Goal: Task Accomplishment & Management: Use online tool/utility

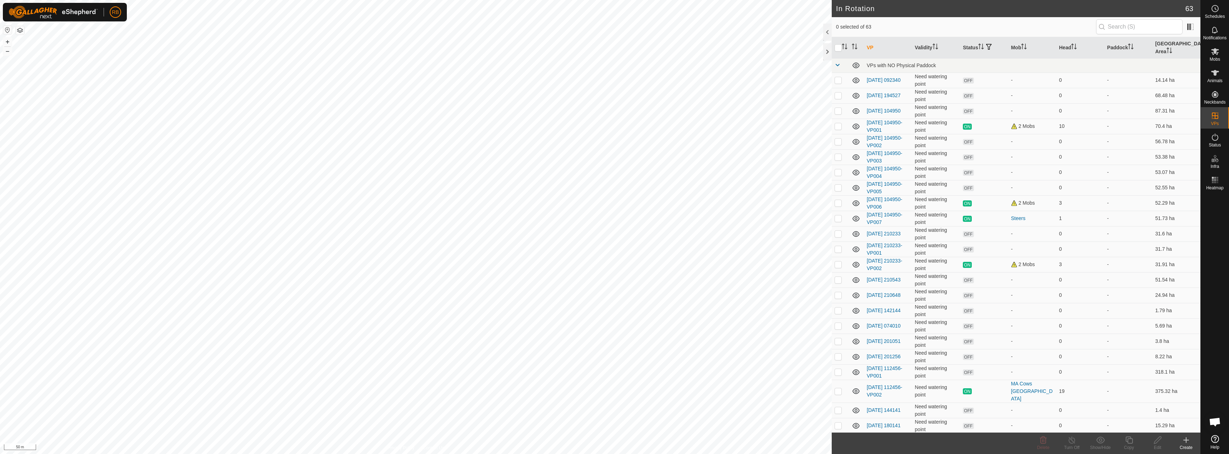
checkbox input "true"
click at [1127, 442] on icon at bounding box center [1128, 439] width 7 height 7
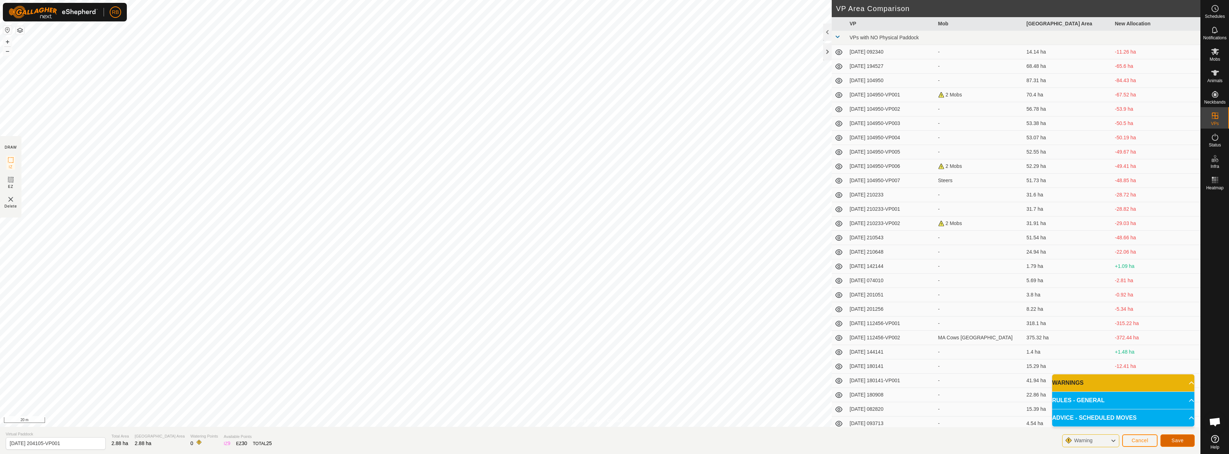
click at [1175, 439] on span "Save" at bounding box center [1177, 440] width 12 height 6
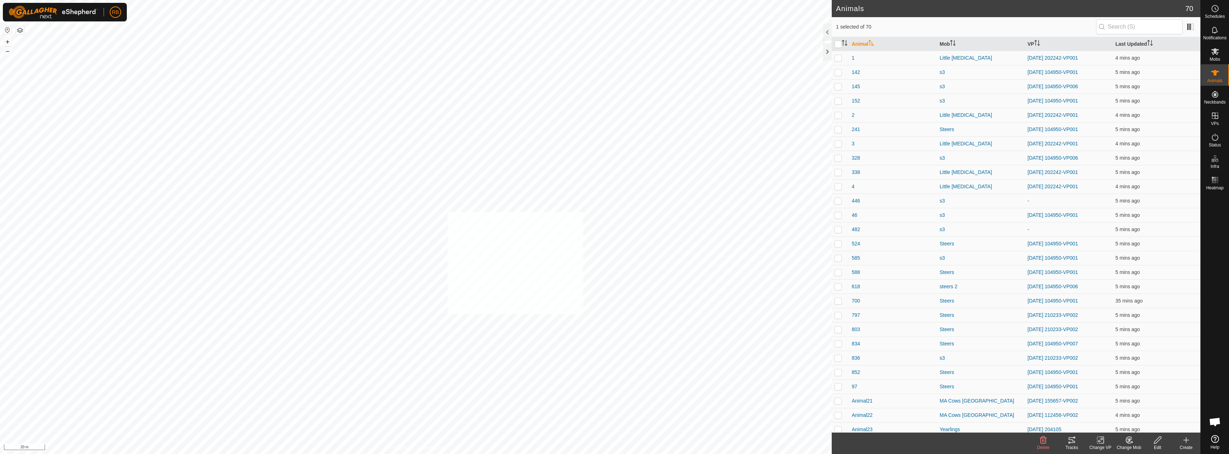
checkbox input "true"
click at [1098, 440] on icon at bounding box center [1099, 440] width 5 height 5
click at [1102, 410] on link "Choose VP..." at bounding box center [1121, 409] width 71 height 14
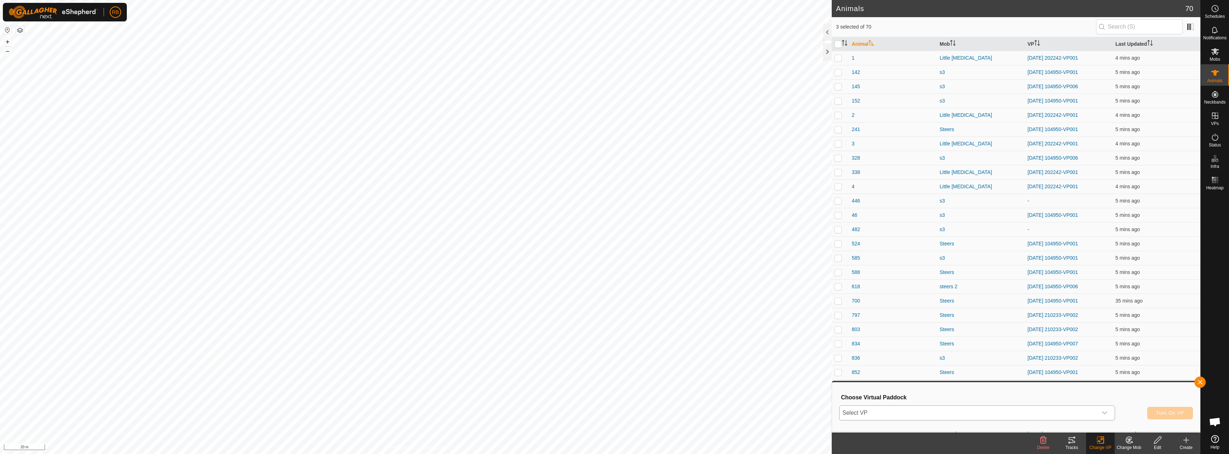
click at [1016, 415] on span "Select VP" at bounding box center [968, 413] width 258 height 14
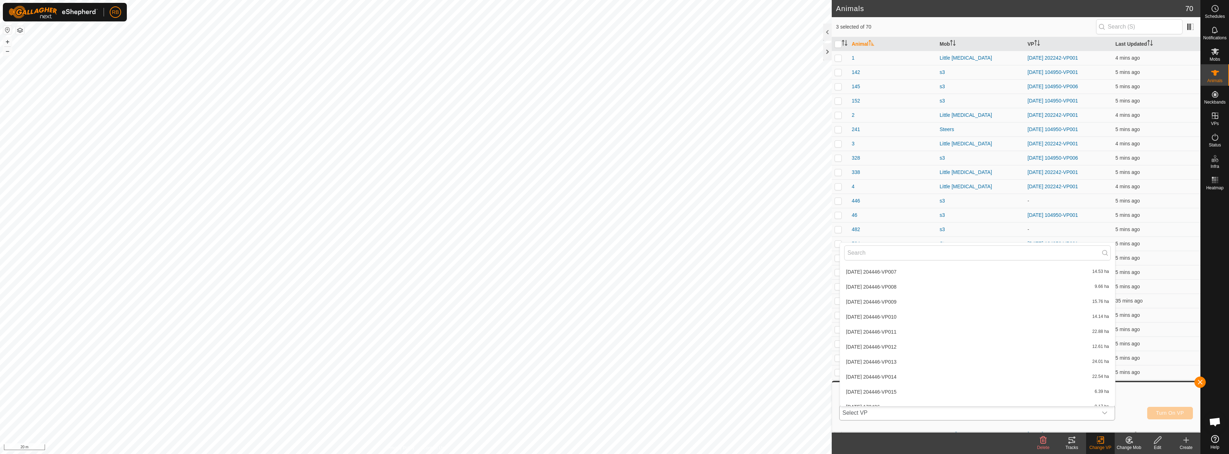
scroll to position [833, 0]
click at [904, 399] on li "[DATE] 204105-VP001 2.88 ha" at bounding box center [977, 399] width 275 height 14
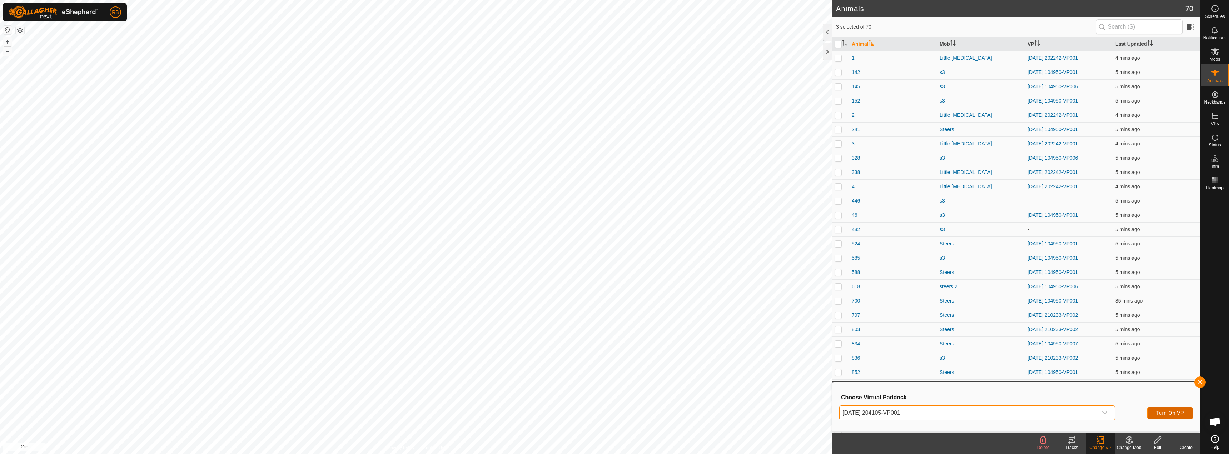
click at [1171, 411] on span "Turn On VP" at bounding box center [1170, 413] width 28 height 6
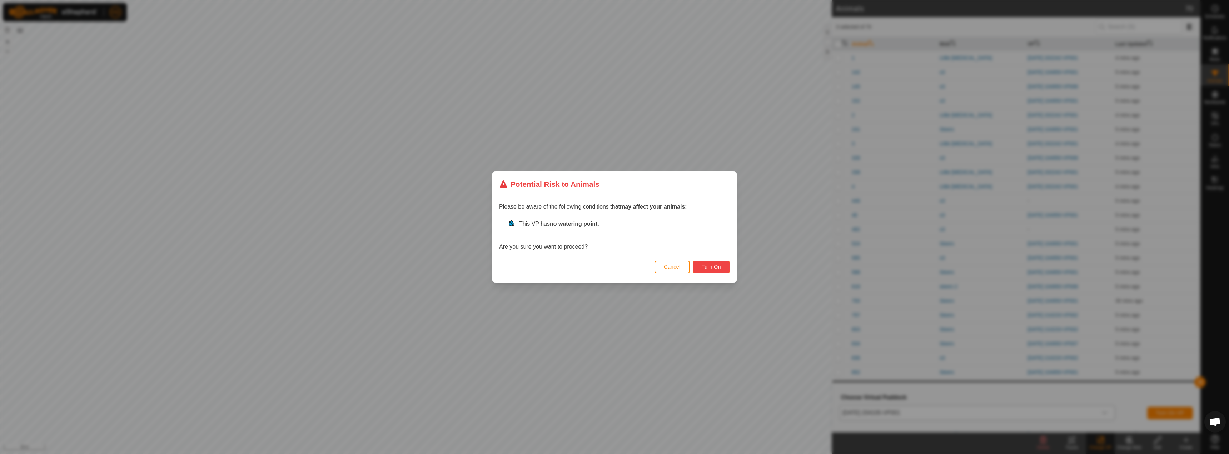
click at [707, 268] on span "Turn On" at bounding box center [710, 267] width 19 height 6
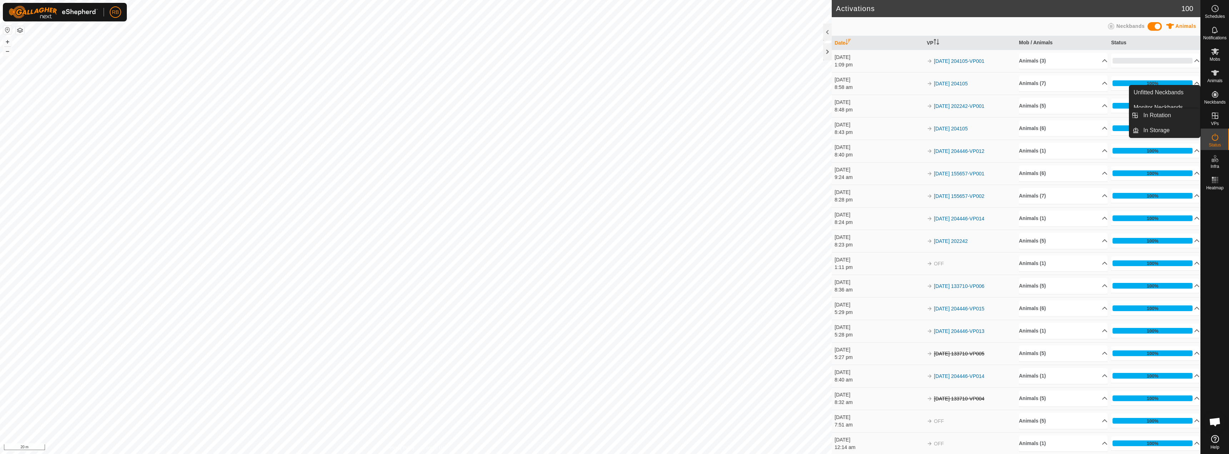
drag, startPoint x: 1214, startPoint y: 109, endPoint x: 1214, endPoint y: 117, distance: 7.9
click at [1214, 117] on icon at bounding box center [1214, 115] width 9 height 9
click at [1163, 115] on link "In Rotation" at bounding box center [1169, 115] width 61 height 14
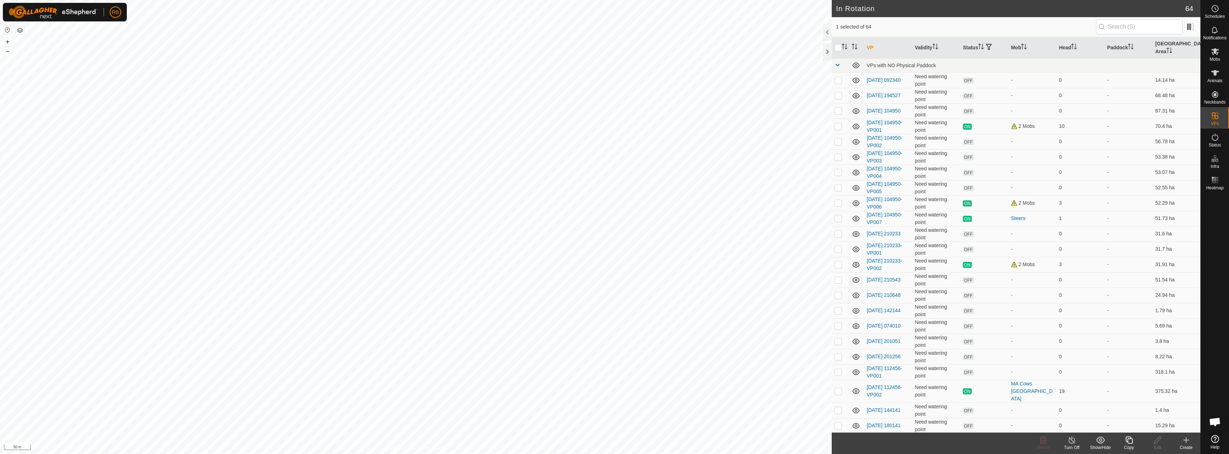
click at [1185, 441] on icon at bounding box center [1185, 440] width 9 height 9
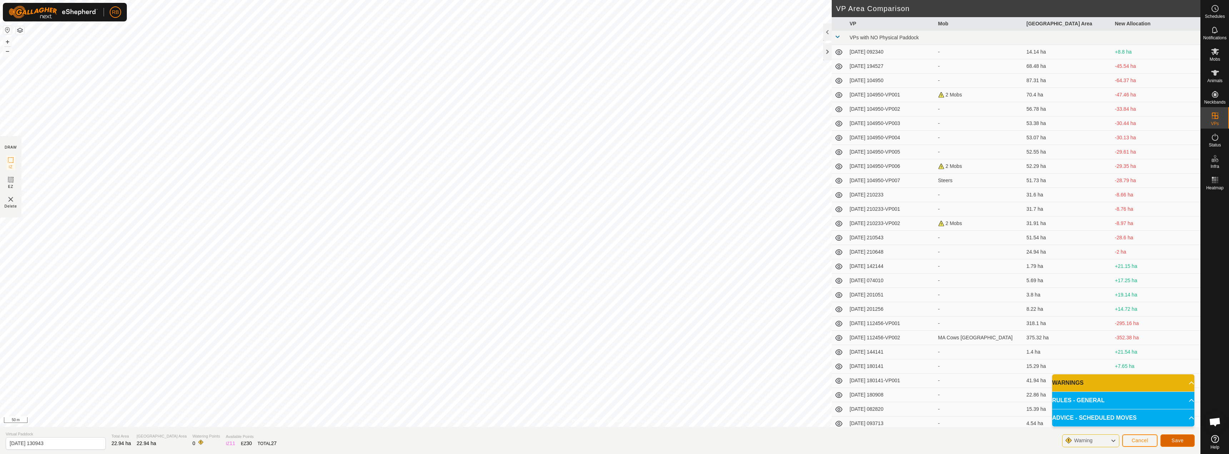
click at [1176, 435] on button "Save" at bounding box center [1177, 440] width 34 height 12
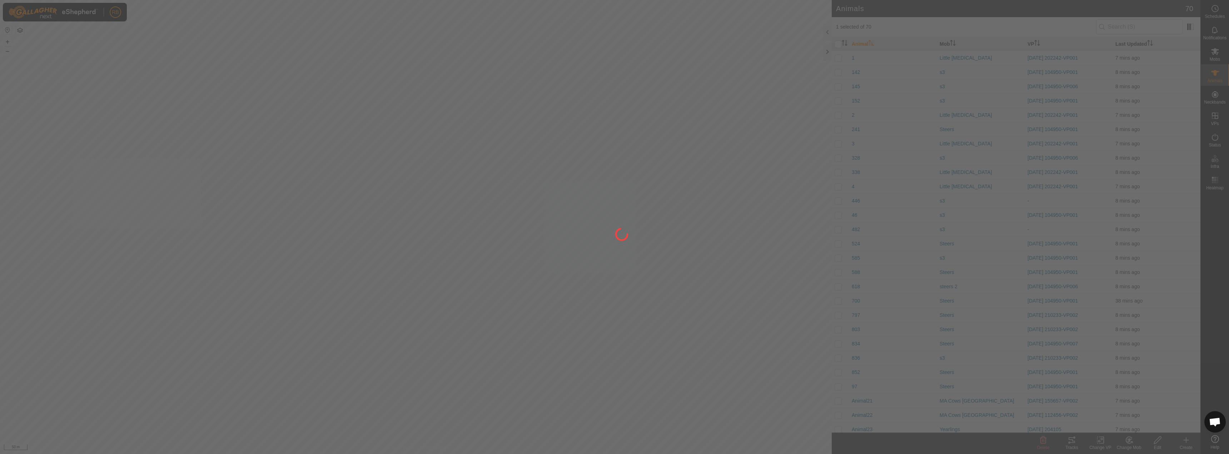
click at [72, 229] on div "RB Schedules Notifications Mobs Animals Neckbands VPs Status Infra Heatmap Help…" at bounding box center [614, 227] width 1229 height 454
checkbox input "true"
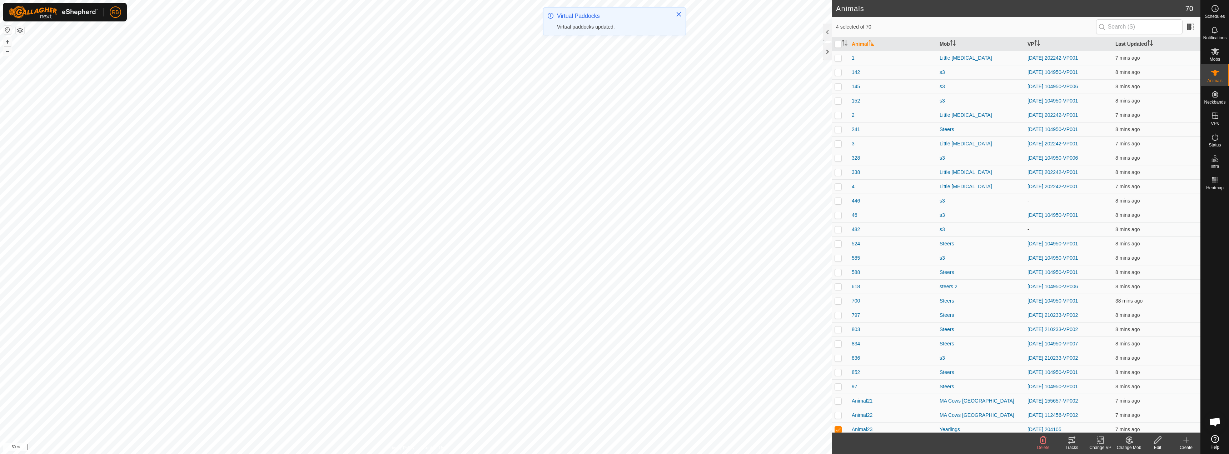
click at [1106, 443] on change-vp-svg-icon at bounding box center [1100, 440] width 29 height 9
click at [1119, 412] on link "Choose VP..." at bounding box center [1121, 409] width 71 height 14
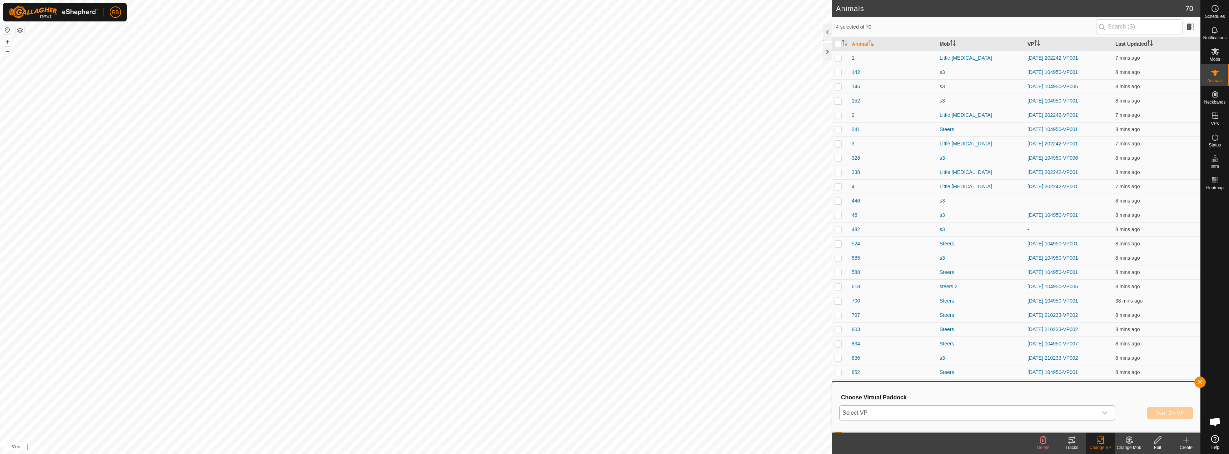
click at [1105, 412] on div "dropdown trigger" at bounding box center [1104, 413] width 14 height 14
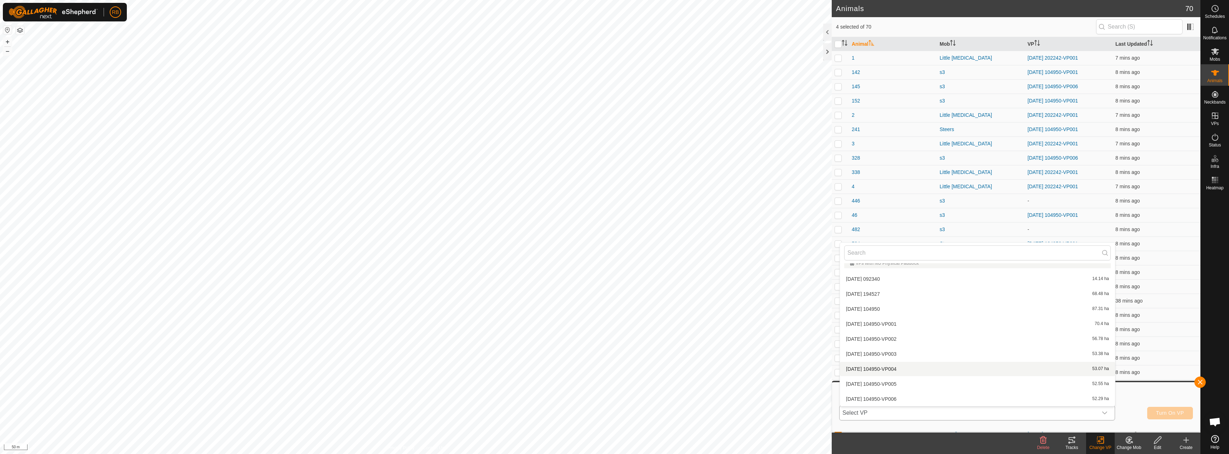
scroll to position [848, 0]
click at [922, 398] on li "[DATE] 130943 22.94 ha" at bounding box center [977, 399] width 275 height 14
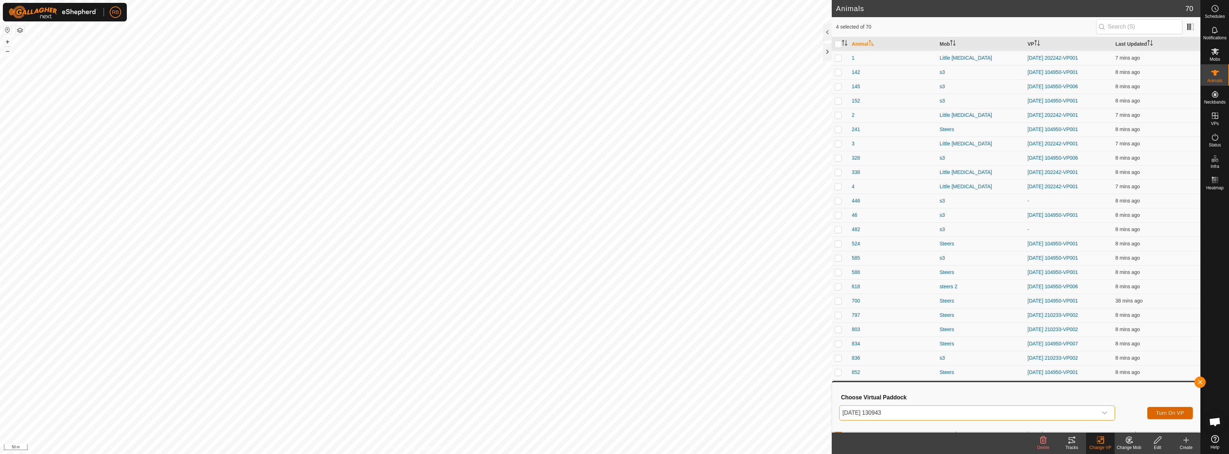
click at [1171, 415] on span "Turn On VP" at bounding box center [1170, 413] width 28 height 6
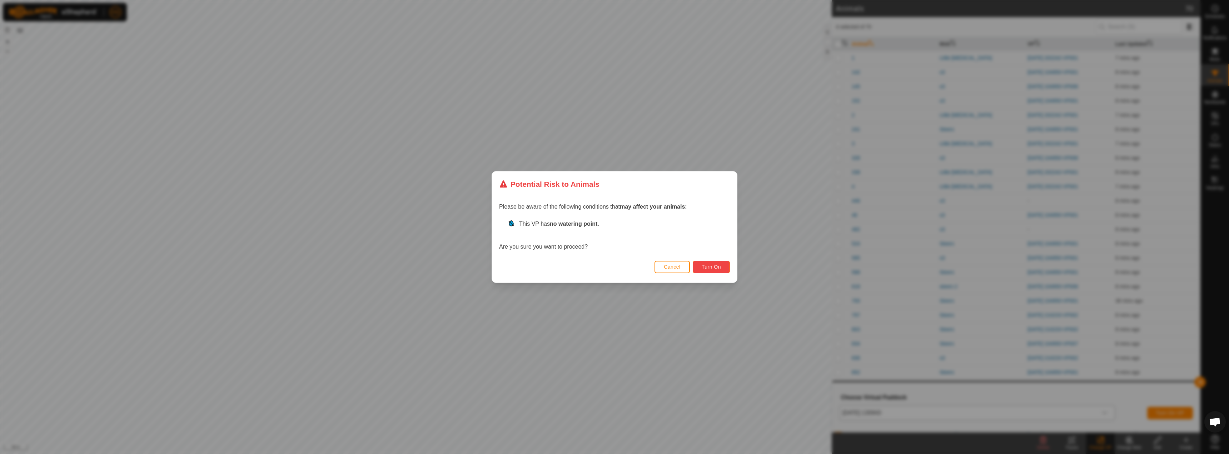
click at [702, 271] on button "Turn On" at bounding box center [710, 267] width 37 height 12
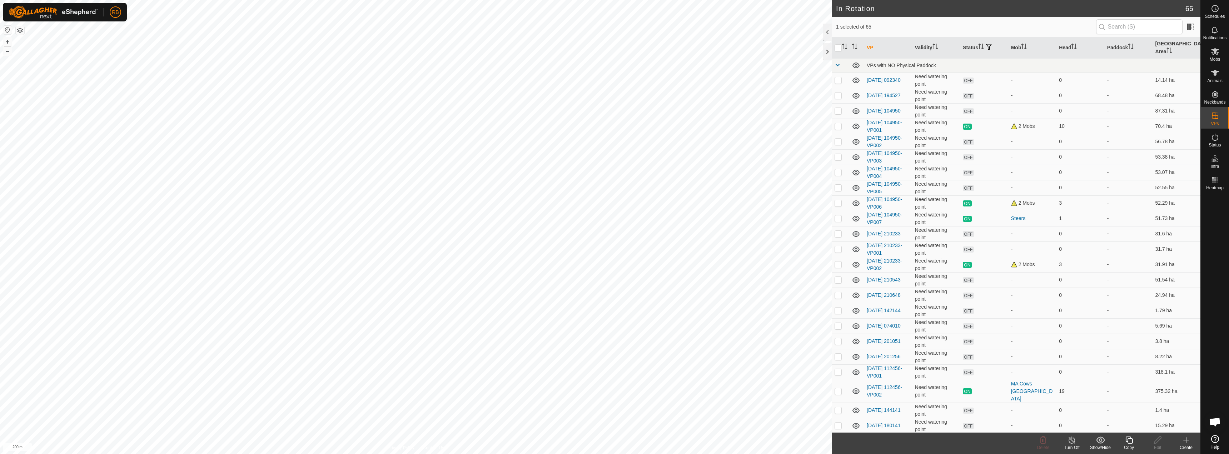
checkbox input "false"
checkbox input "true"
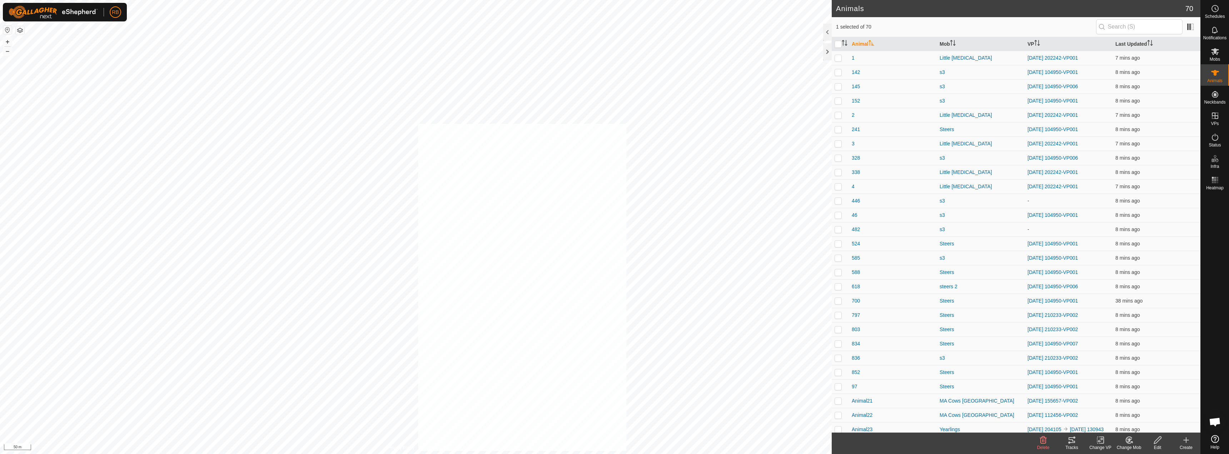
checkbox input "true"
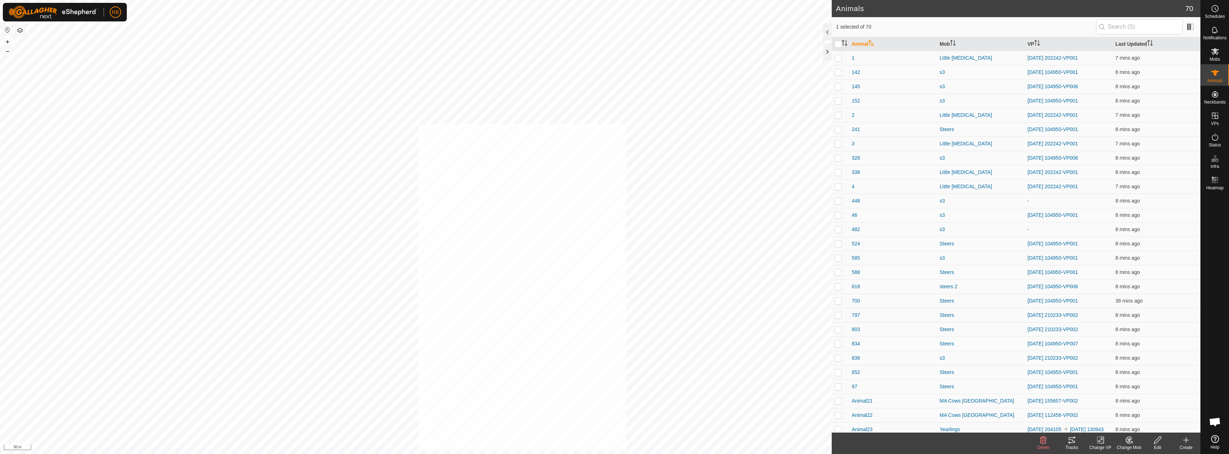
checkbox input "true"
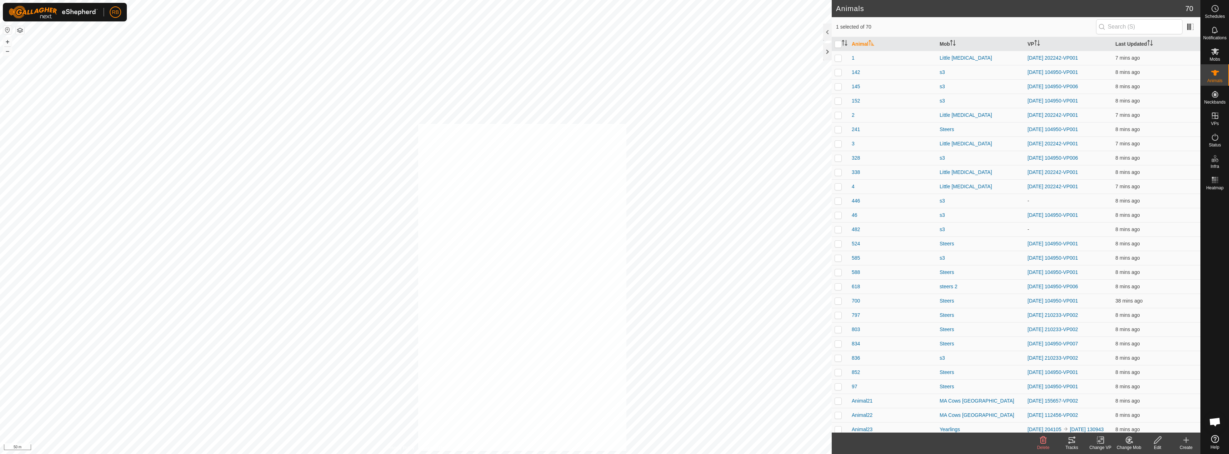
checkbox input "true"
click at [544, 406] on div "Animal31 1172169683 MA [GEOGRAPHIC_DATA] [DATE] 155657-VP001 + – ⇧ i 50 m" at bounding box center [415, 227] width 831 height 454
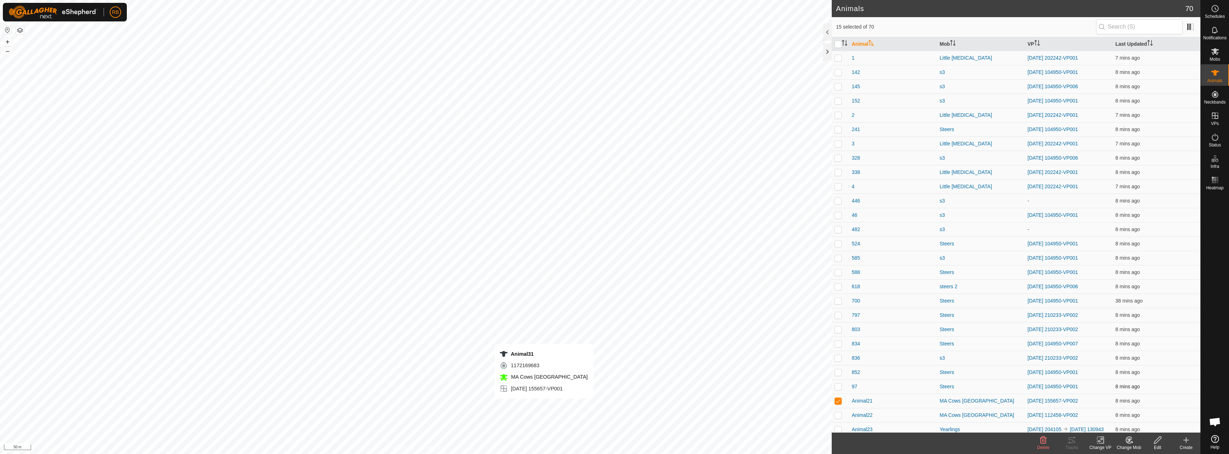
checkbox input "false"
click at [522, 377] on div "Animal37 1859452004 MA [GEOGRAPHIC_DATA] [DATE] 155657-VP002 + – ⇧ i 50 m" at bounding box center [415, 227] width 831 height 454
checkbox input "false"
click at [526, 369] on div "Animal59 3642180098 MA [GEOGRAPHIC_DATA] [DATE] 155657-VP001 + – ⇧ i 50 m" at bounding box center [415, 227] width 831 height 454
checkbox input "false"
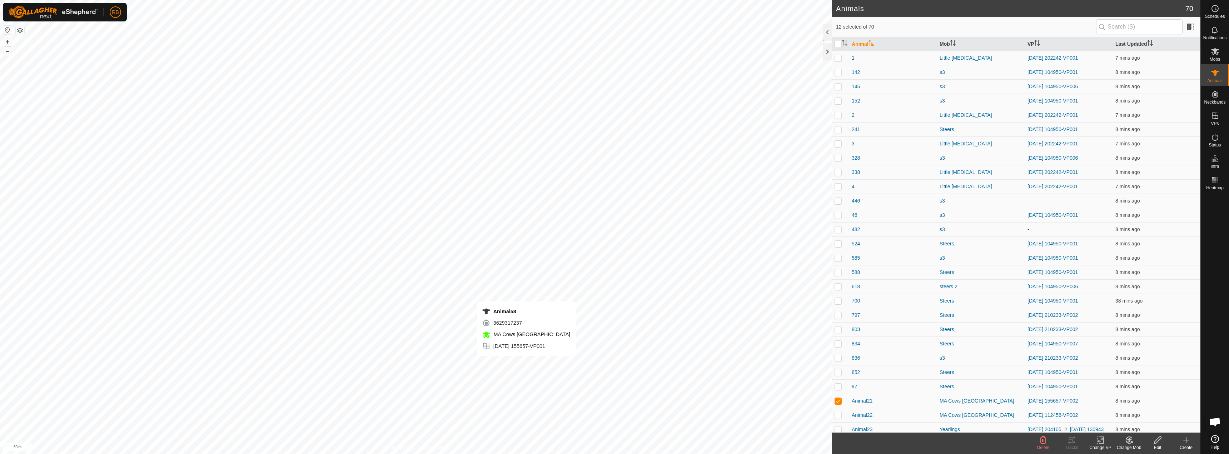
click at [526, 363] on div "Animal58 3629317237 MA [GEOGRAPHIC_DATA] [DATE] 155657-VP001 + – ⇧ i 50 m" at bounding box center [415, 227] width 831 height 454
checkbox input "false"
click at [552, 351] on div "Animal39 2089975960 MA [GEOGRAPHIC_DATA] [DATE] 155657-VP001 + – ⇧ i 50 m" at bounding box center [415, 227] width 831 height 454
checkbox input "false"
click at [1070, 439] on icon at bounding box center [1071, 440] width 6 height 6
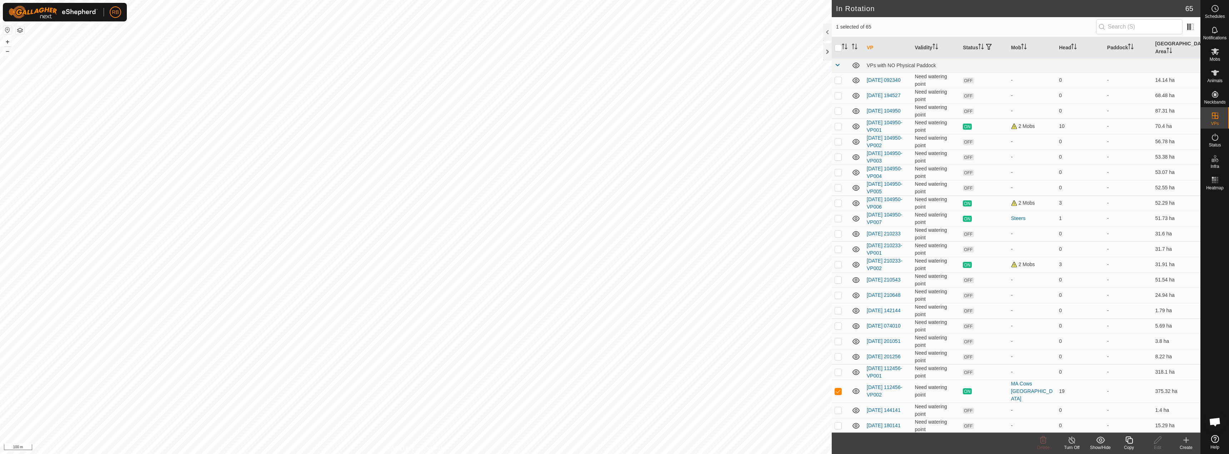
checkbox input "true"
checkbox input "false"
checkbox input "true"
click at [1127, 447] on div "Copy" at bounding box center [1128, 447] width 29 height 6
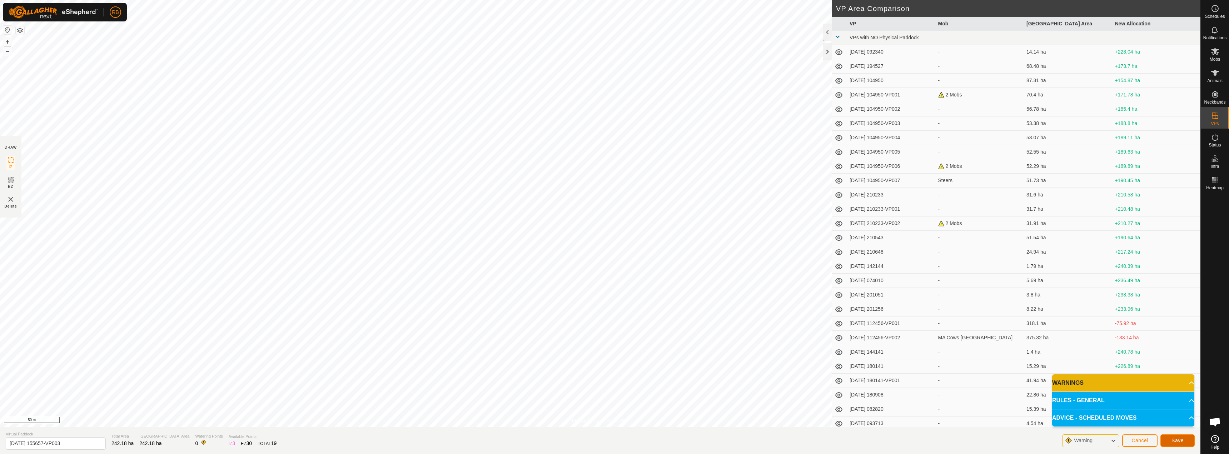
click at [1185, 441] on button "Save" at bounding box center [1177, 440] width 34 height 12
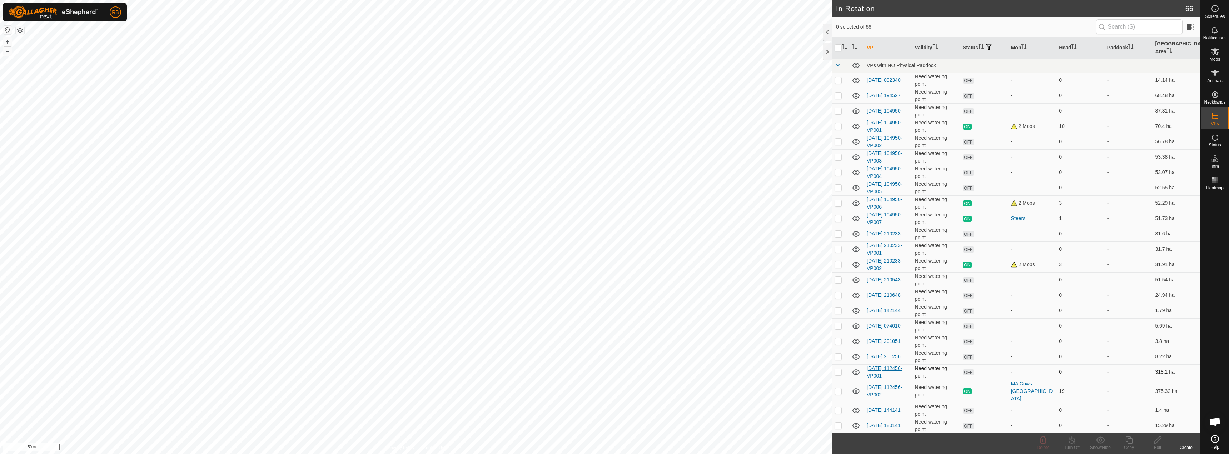
checkbox input "true"
click at [1129, 443] on icon at bounding box center [1128, 439] width 7 height 7
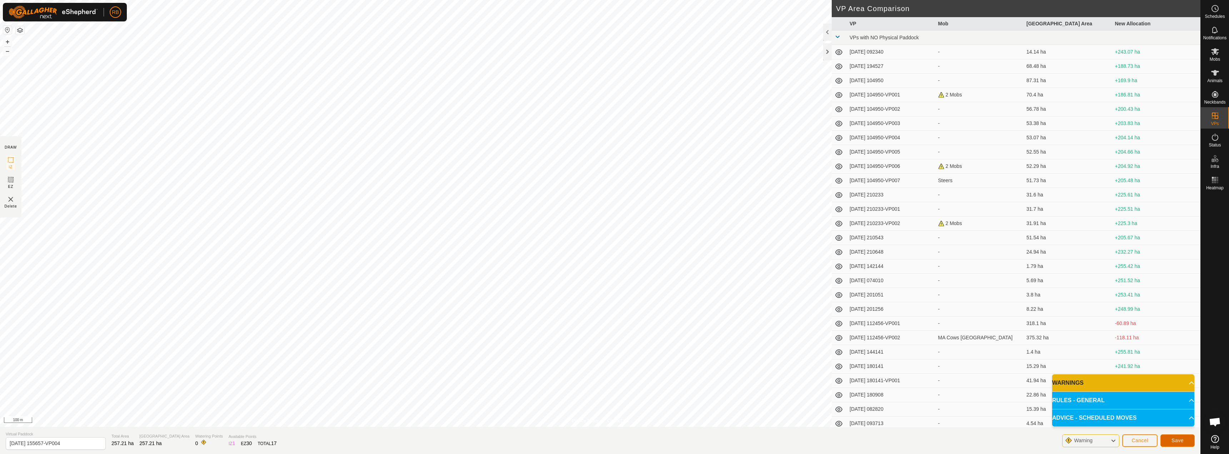
click at [1179, 441] on span "Save" at bounding box center [1177, 440] width 12 height 6
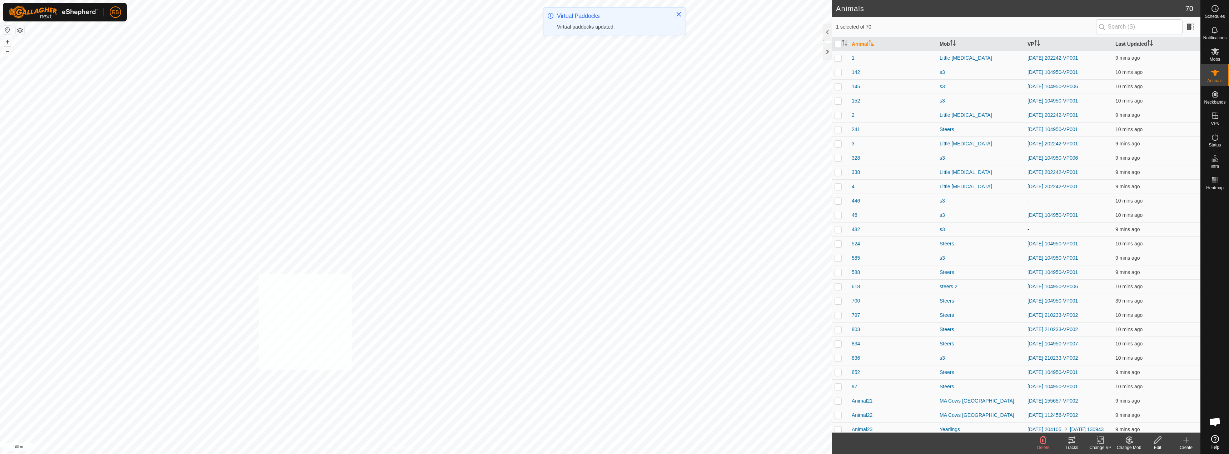
checkbox input "true"
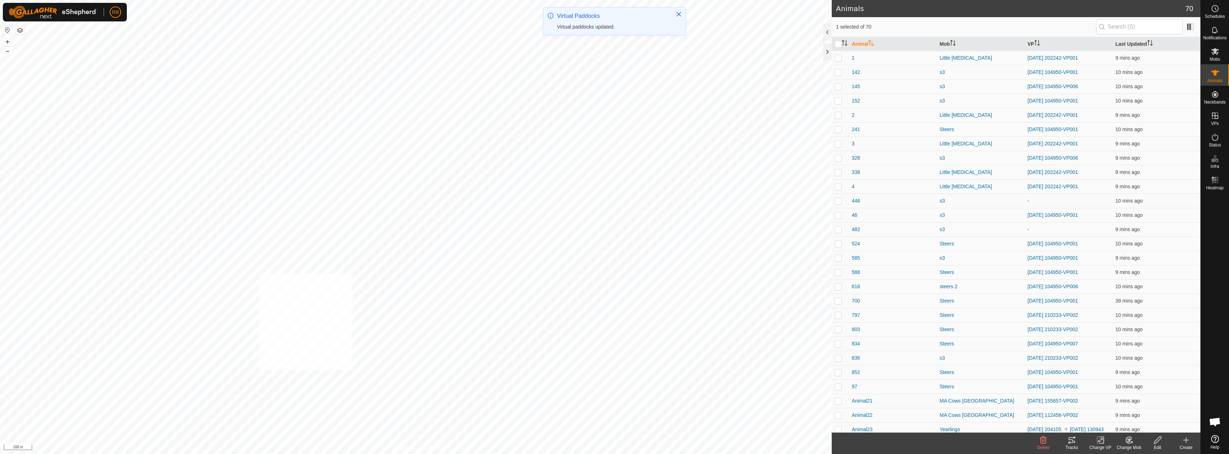
checkbox input "true"
click at [1100, 441] on icon at bounding box center [1100, 440] width 9 height 9
click at [1113, 410] on link "Choose VP..." at bounding box center [1121, 409] width 71 height 14
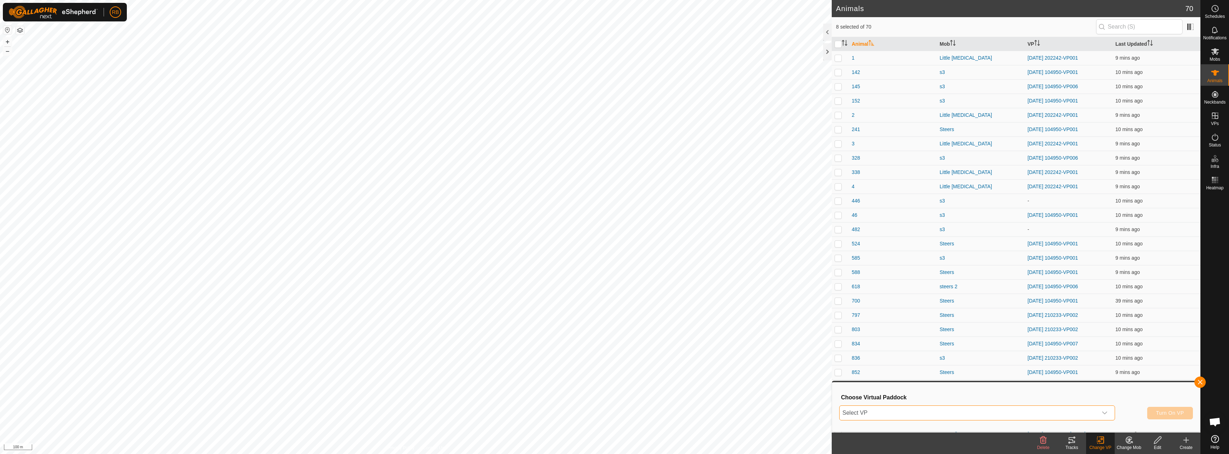
click at [1072, 412] on span "Select VP" at bounding box center [968, 413] width 258 height 14
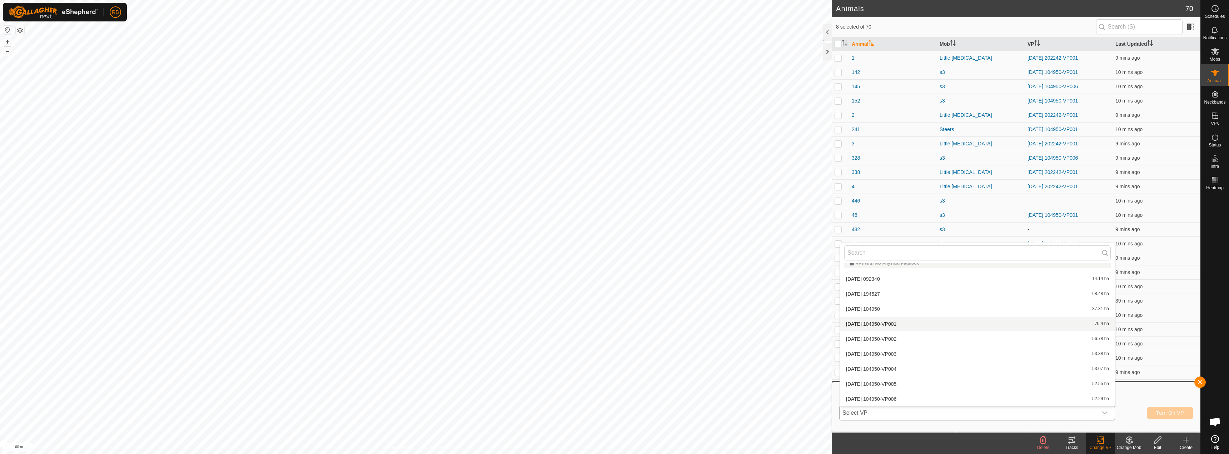
scroll to position [878, 0]
click at [899, 323] on li "[DATE] 155657-VP004 257.21 ha" at bounding box center [977, 324] width 275 height 14
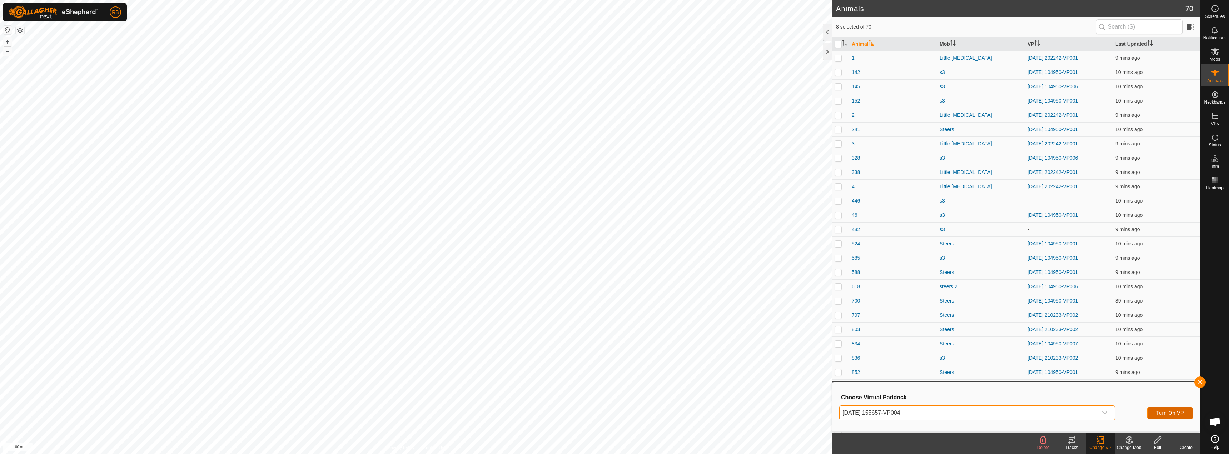
click at [1162, 410] on span "Turn On VP" at bounding box center [1170, 413] width 28 height 6
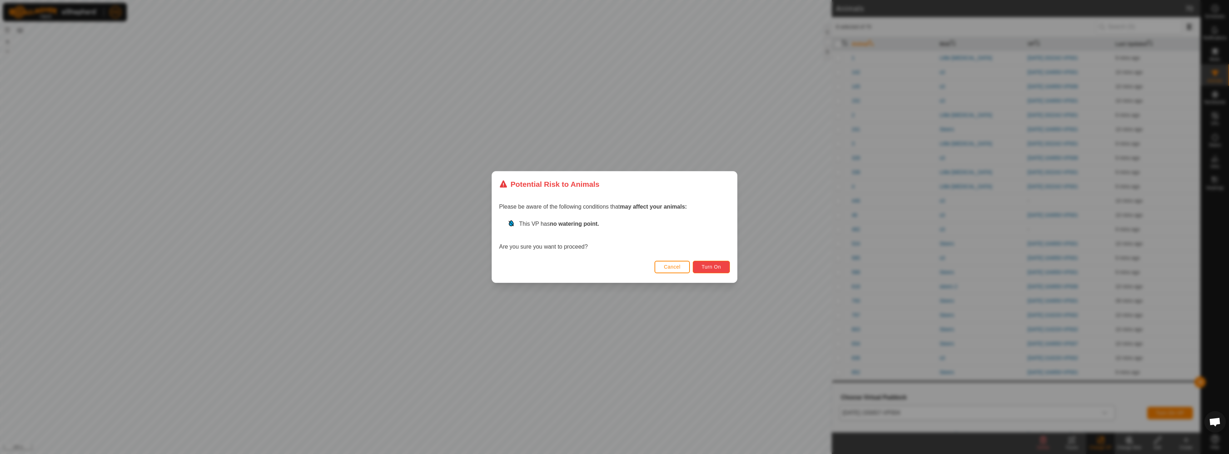
click at [716, 267] on span "Turn On" at bounding box center [710, 267] width 19 height 6
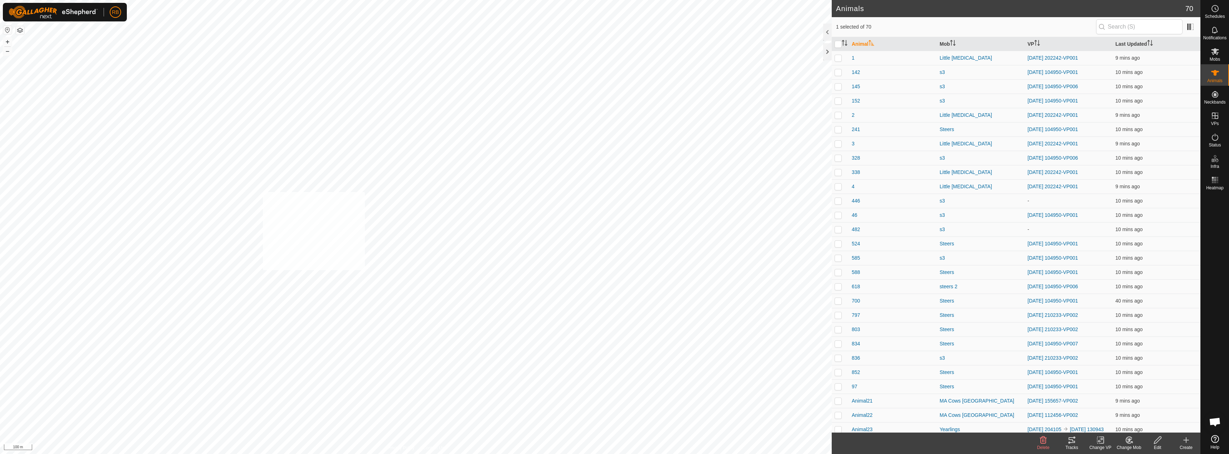
checkbox input "true"
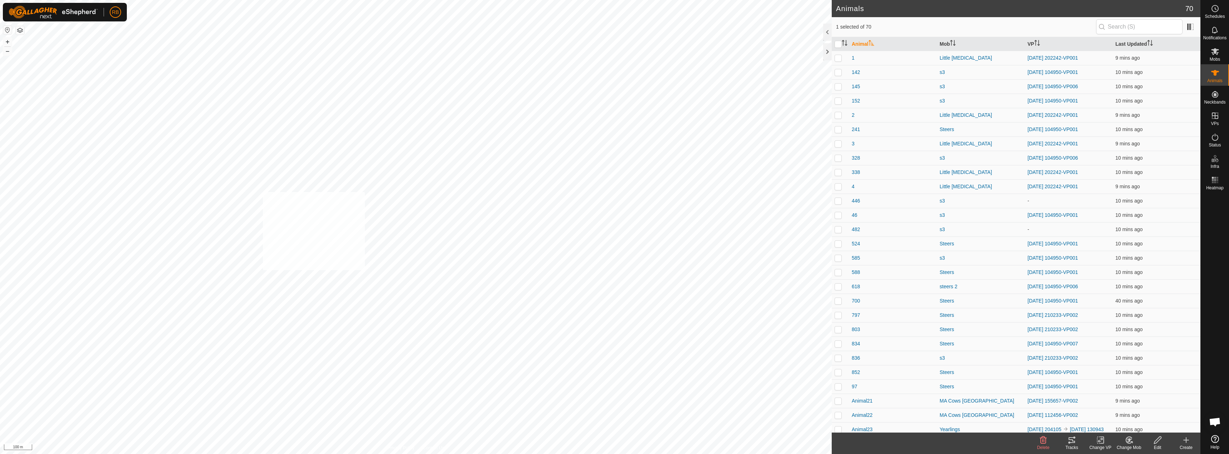
checkbox input "true"
click at [1102, 439] on icon at bounding box center [1099, 440] width 5 height 5
click at [1120, 410] on link "Choose VP..." at bounding box center [1121, 409] width 71 height 14
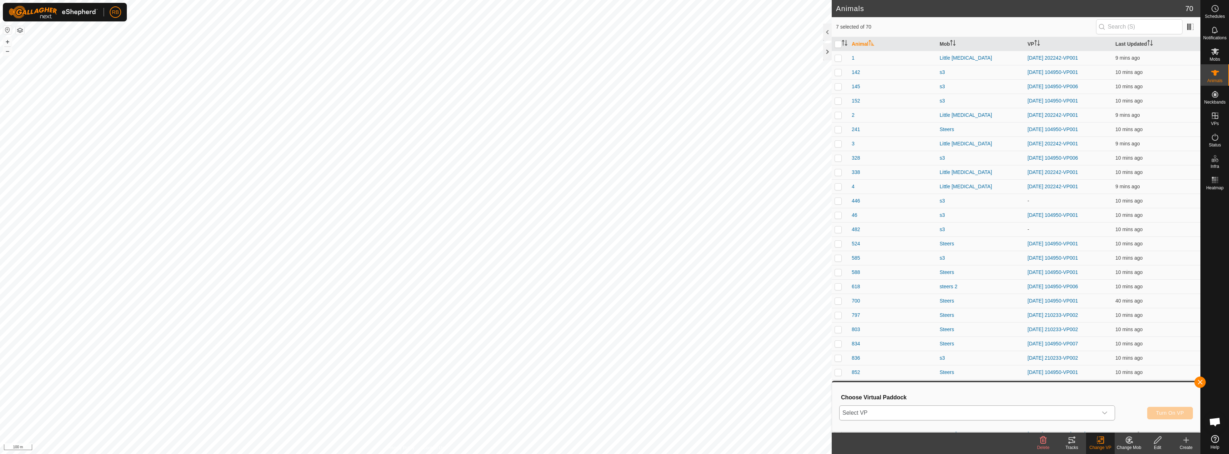
click at [1038, 420] on span "Select VP" at bounding box center [968, 413] width 258 height 14
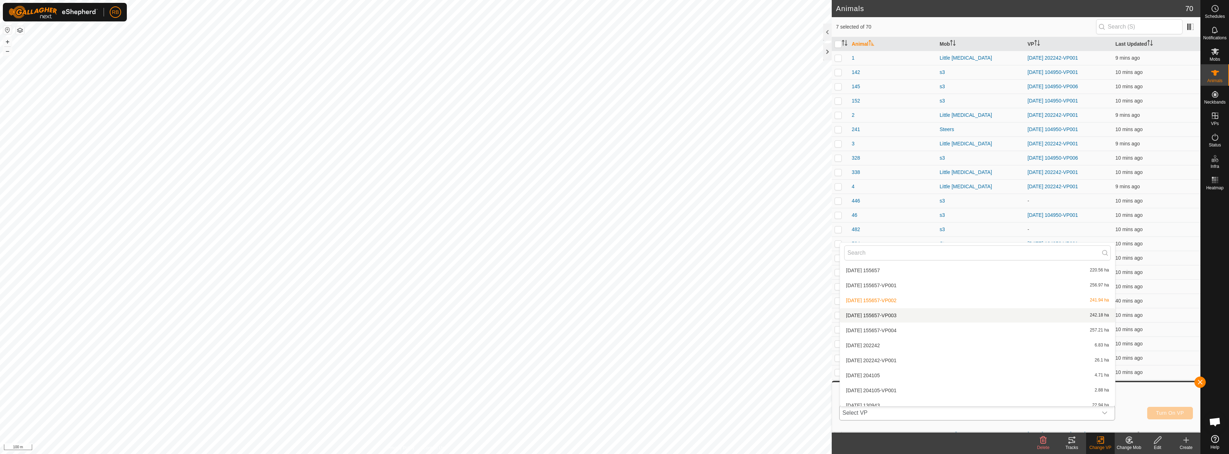
scroll to position [878, 0]
click at [890, 310] on li "[DATE] 155657-VP003 242.18 ha" at bounding box center [977, 309] width 275 height 14
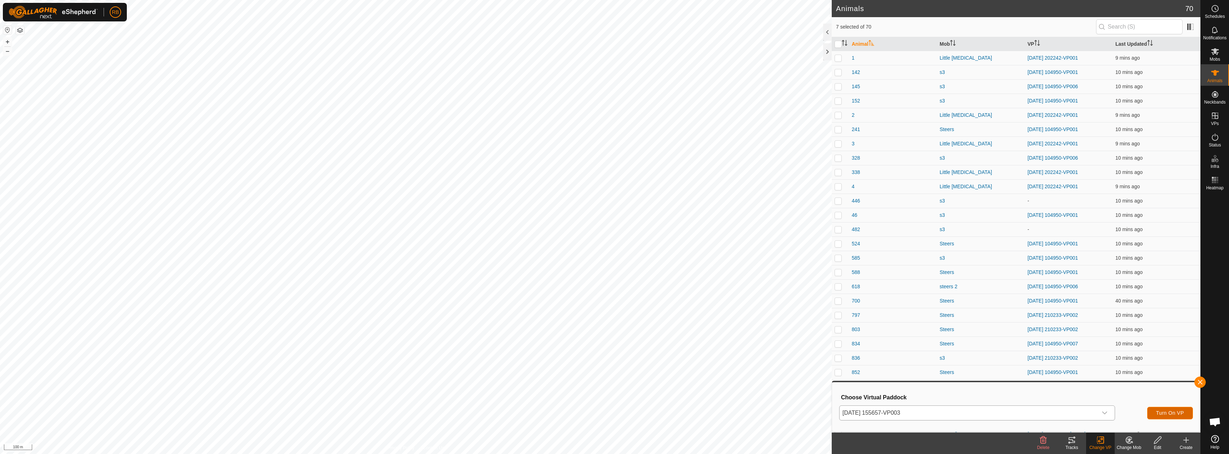
click at [1168, 414] on span "Turn On VP" at bounding box center [1170, 413] width 28 height 6
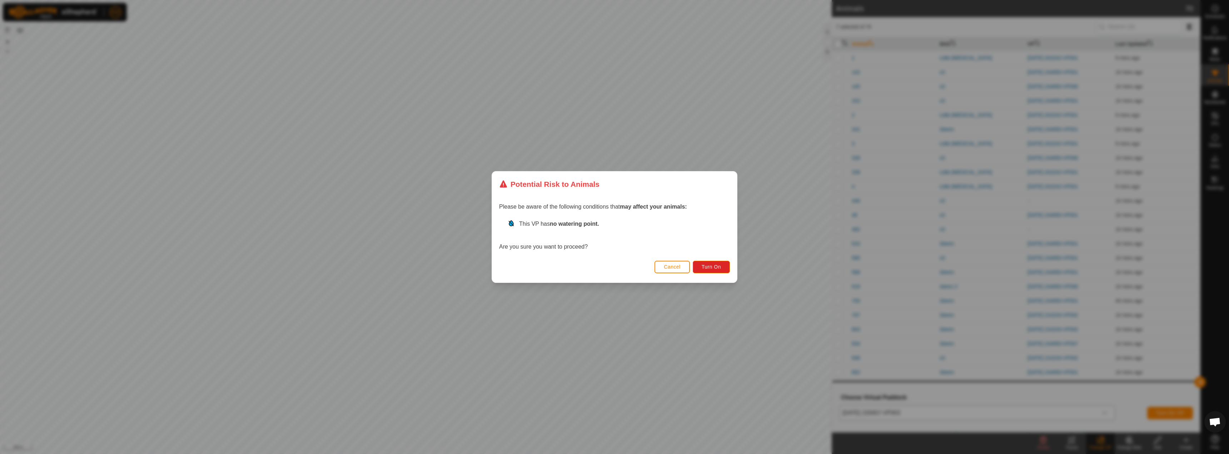
click at [720, 274] on div "Cancel Turn On" at bounding box center [614, 270] width 245 height 24
click at [719, 271] on button "Turn On" at bounding box center [710, 267] width 37 height 12
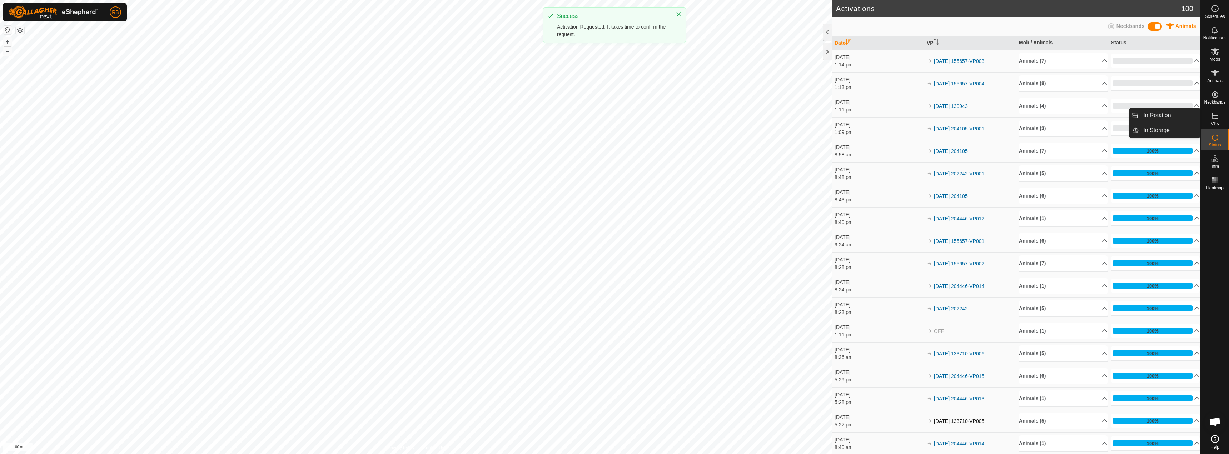
click at [1218, 113] on icon at bounding box center [1214, 115] width 9 height 9
click at [1153, 129] on link "In Storage" at bounding box center [1169, 130] width 61 height 14
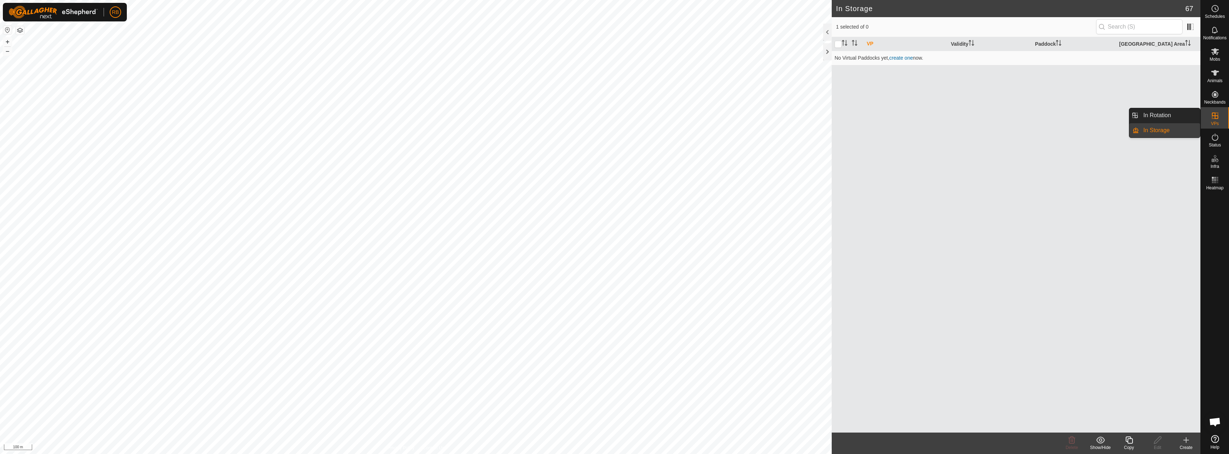
click at [1161, 120] on link "In Rotation" at bounding box center [1169, 115] width 61 height 14
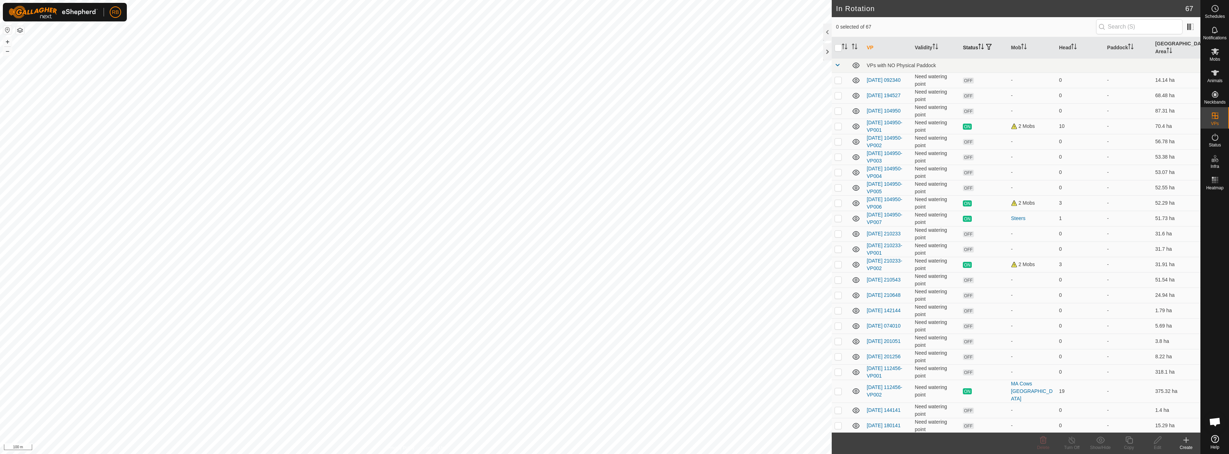
click at [973, 44] on th "Status" at bounding box center [984, 47] width 48 height 21
click at [839, 77] on p-checkbox at bounding box center [837, 80] width 7 height 6
checkbox input "true"
click at [834, 91] on td at bounding box center [839, 95] width 17 height 15
checkbox input "true"
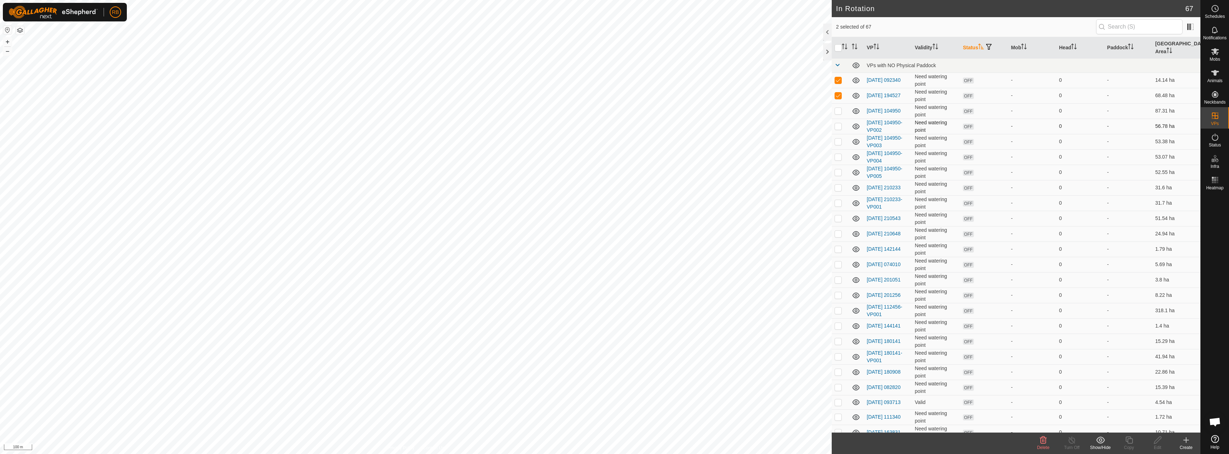
click at [840, 119] on td at bounding box center [839, 126] width 17 height 15
checkbox input "true"
click at [837, 108] on p-checkbox at bounding box center [837, 111] width 7 height 6
checkbox input "true"
click at [833, 134] on td at bounding box center [839, 141] width 17 height 15
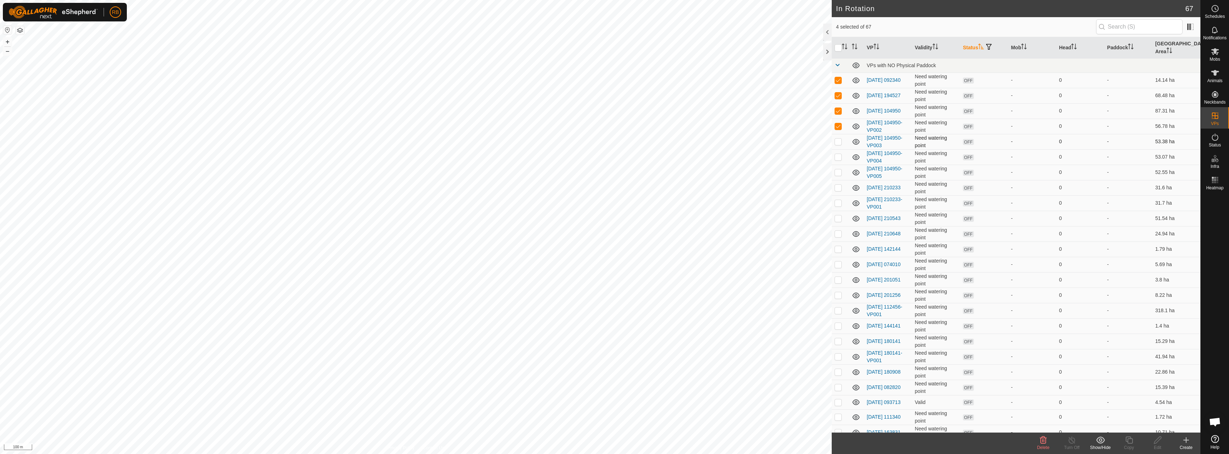
checkbox input "true"
click at [836, 149] on td at bounding box center [839, 156] width 17 height 15
checkbox input "true"
click at [840, 171] on td at bounding box center [839, 172] width 17 height 15
checkbox input "true"
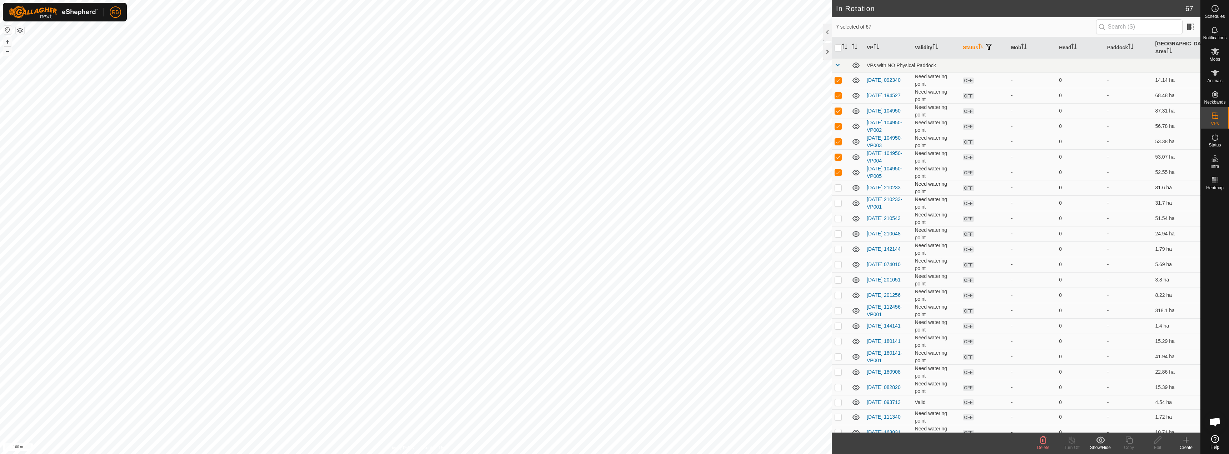
click at [837, 186] on td at bounding box center [839, 187] width 17 height 15
checkbox input "true"
click at [836, 203] on td at bounding box center [839, 202] width 17 height 15
checkbox input "true"
click at [838, 226] on td at bounding box center [839, 233] width 17 height 15
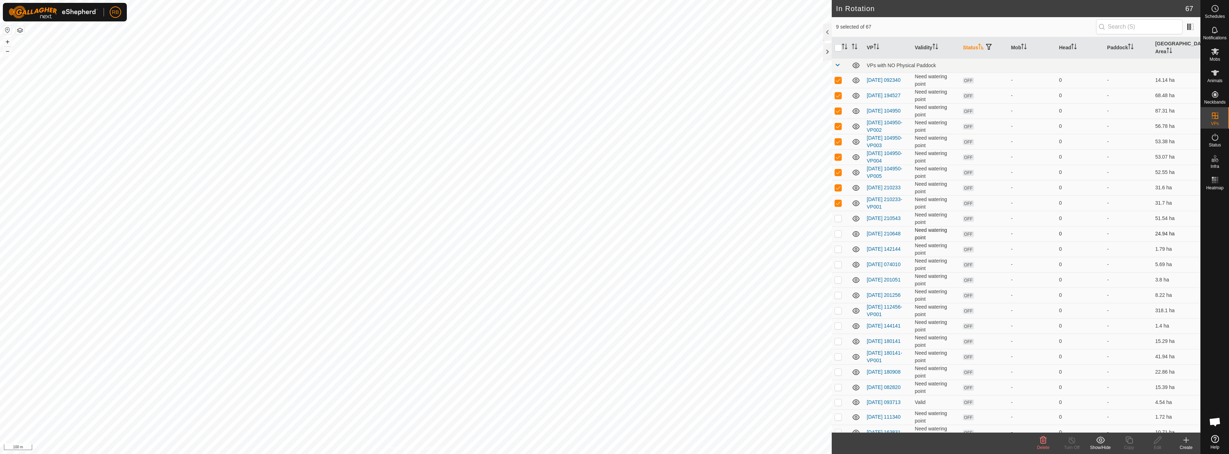
checkbox input "true"
click at [840, 215] on p-checkbox at bounding box center [837, 218] width 7 height 6
checkbox input "true"
click at [839, 246] on p-checkbox at bounding box center [837, 249] width 7 height 6
checkbox input "true"
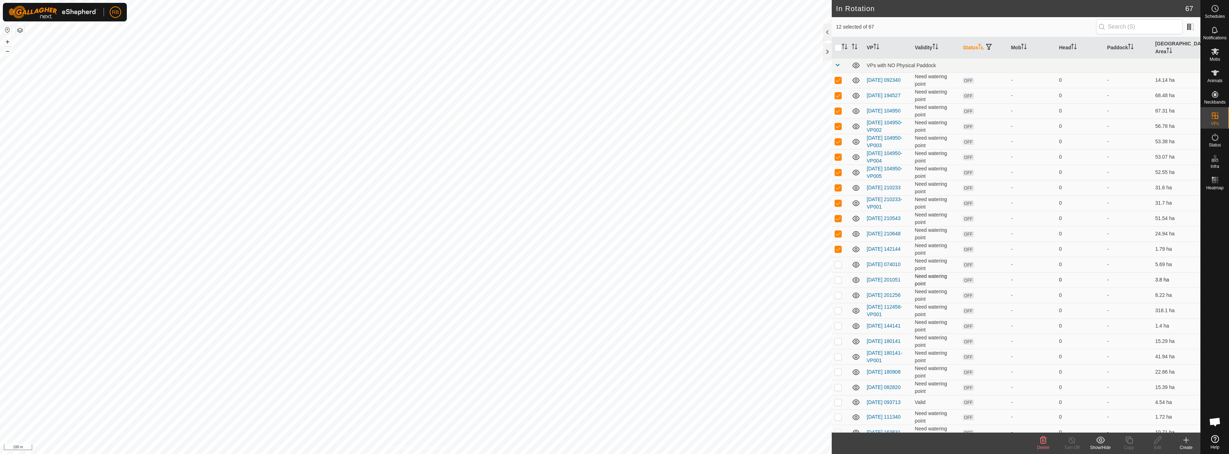
drag, startPoint x: 839, startPoint y: 261, endPoint x: 839, endPoint y: 267, distance: 5.7
click at [839, 261] on td at bounding box center [839, 264] width 17 height 15
checkbox input "true"
click at [839, 277] on p-checkbox at bounding box center [837, 280] width 7 height 6
checkbox input "true"
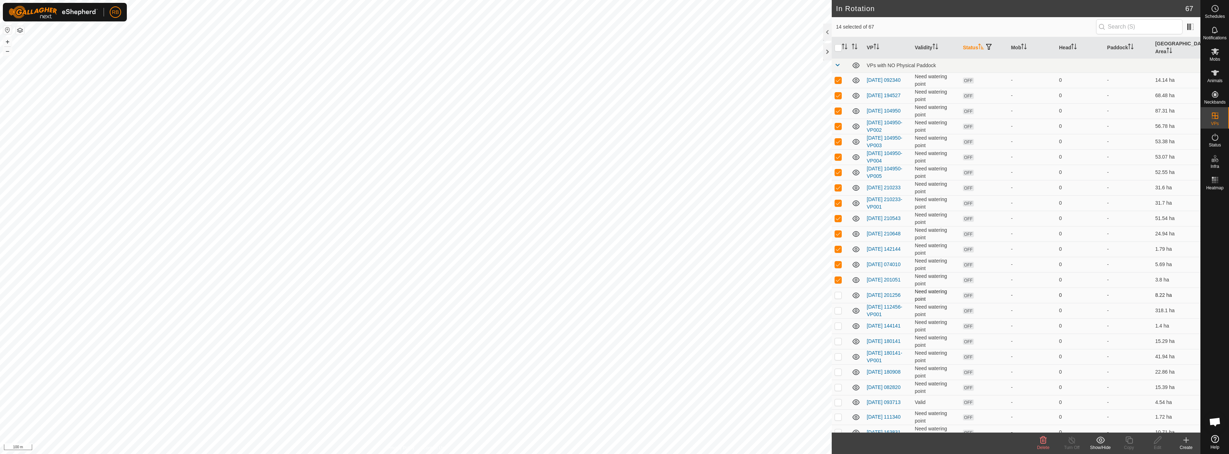
click at [839, 292] on td at bounding box center [839, 294] width 17 height 15
checkbox input "true"
click at [838, 303] on td at bounding box center [839, 310] width 17 height 15
checkbox input "true"
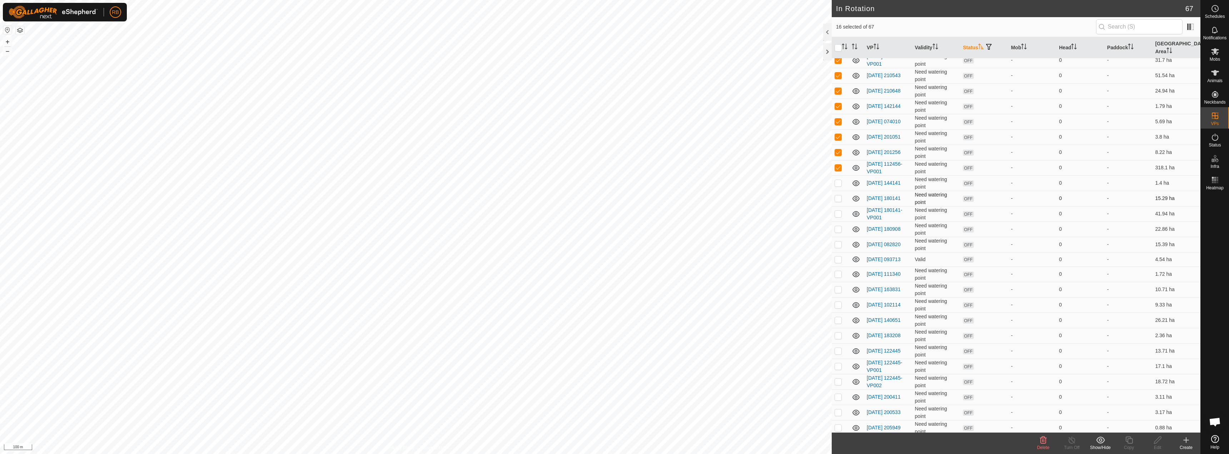
drag, startPoint x: 839, startPoint y: 177, endPoint x: 839, endPoint y: 188, distance: 11.1
click at [839, 180] on p-checkbox at bounding box center [837, 183] width 7 height 6
checkbox input "true"
click at [839, 197] on td at bounding box center [839, 198] width 17 height 15
checkbox input "true"
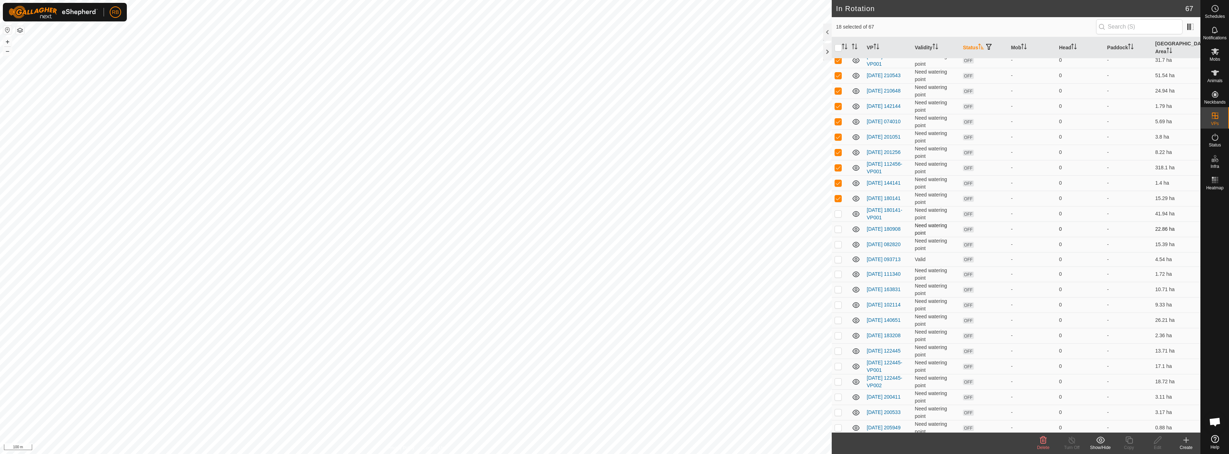
click at [835, 221] on td at bounding box center [839, 228] width 17 height 15
checkbox input "true"
click at [842, 206] on td at bounding box center [839, 213] width 17 height 15
checkbox input "true"
click at [836, 241] on p-checkbox at bounding box center [837, 244] width 7 height 6
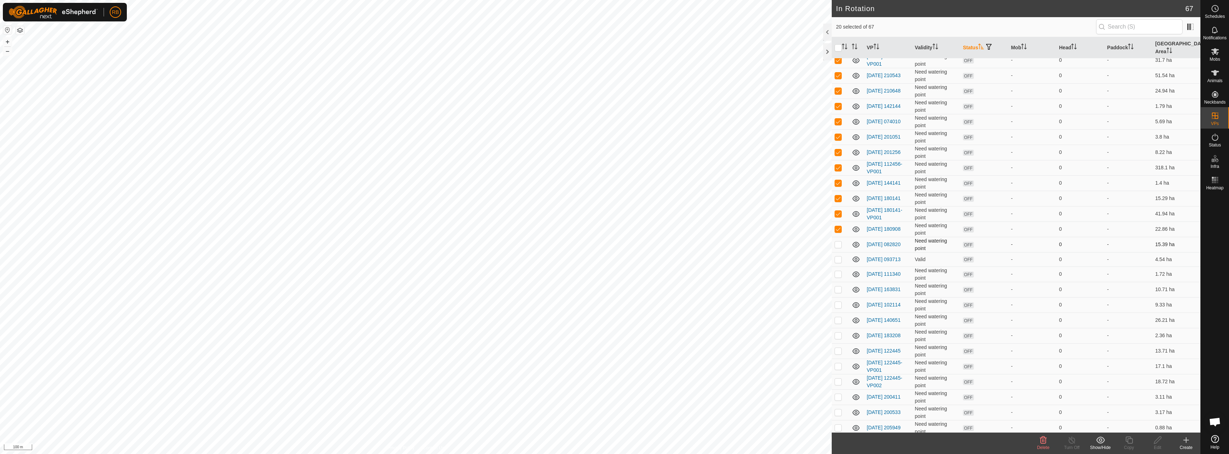
checkbox input "true"
drag, startPoint x: 839, startPoint y: 251, endPoint x: 839, endPoint y: 257, distance: 5.7
click at [839, 256] on p-checkbox at bounding box center [837, 259] width 7 height 6
checkbox input "true"
drag, startPoint x: 837, startPoint y: 270, endPoint x: 837, endPoint y: 276, distance: 6.4
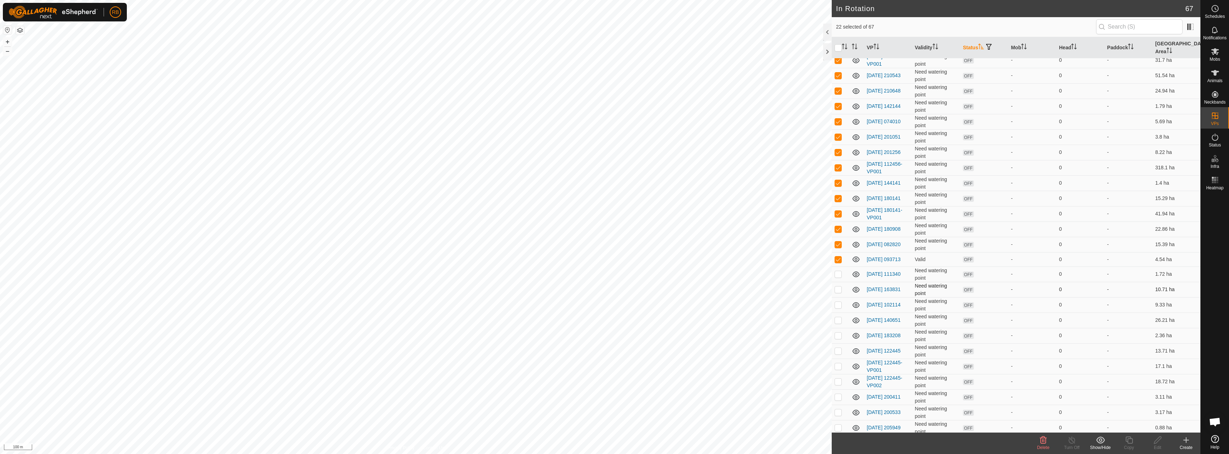
click at [837, 271] on p-tablecheckbox at bounding box center [837, 274] width 7 height 6
checkbox input "true"
click at [837, 286] on p-checkbox at bounding box center [837, 289] width 7 height 6
checkbox input "true"
drag, startPoint x: 840, startPoint y: 296, endPoint x: 840, endPoint y: 304, distance: 7.9
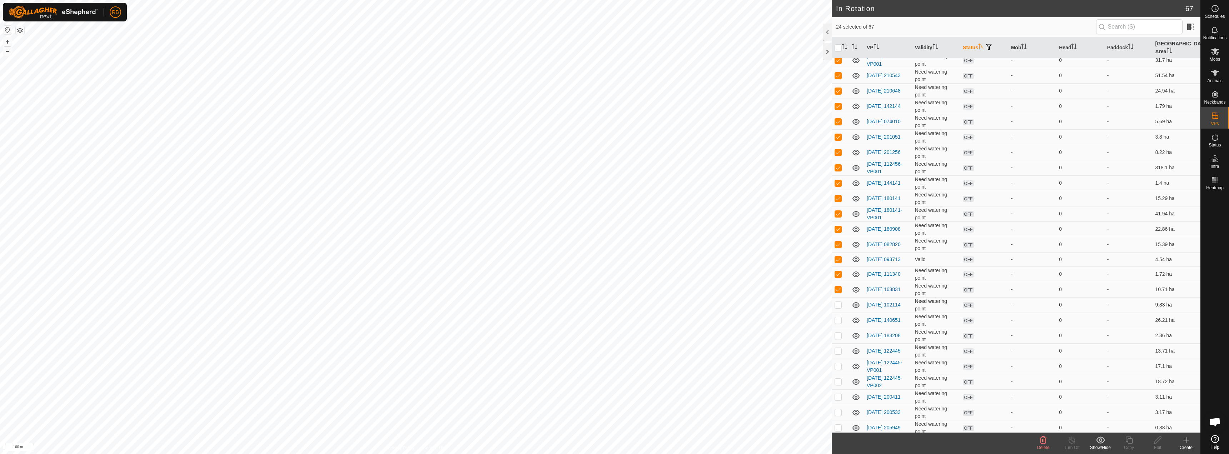
click at [840, 297] on td at bounding box center [839, 304] width 17 height 15
checkbox input "true"
click at [838, 174] on p-checkbox at bounding box center [837, 177] width 7 height 6
checkbox input "true"
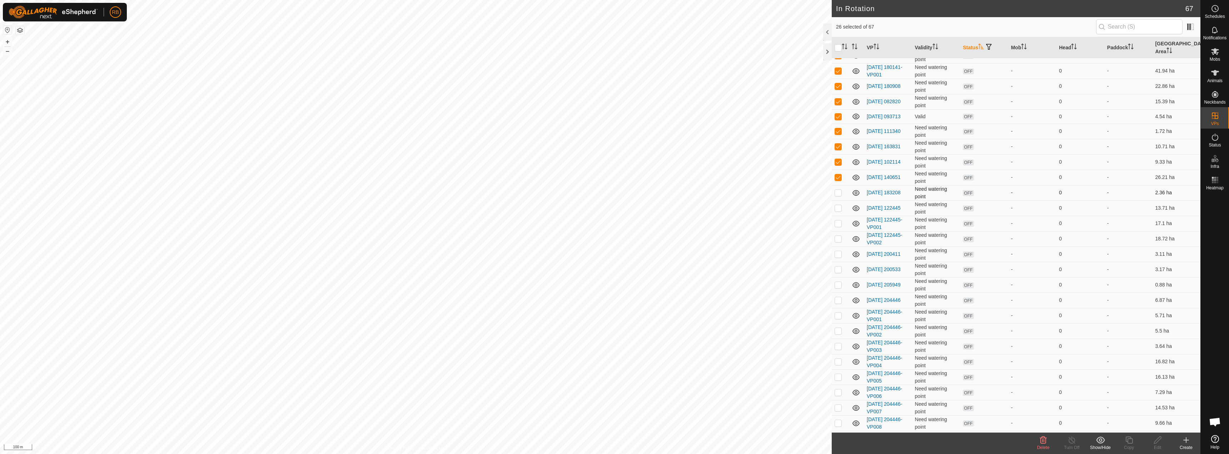
click at [838, 190] on p-checkbox at bounding box center [837, 193] width 7 height 6
checkbox input "true"
drag, startPoint x: 832, startPoint y: 205, endPoint x: 832, endPoint y: 209, distance: 3.9
click at [832, 205] on td at bounding box center [839, 207] width 17 height 15
checkbox input "true"
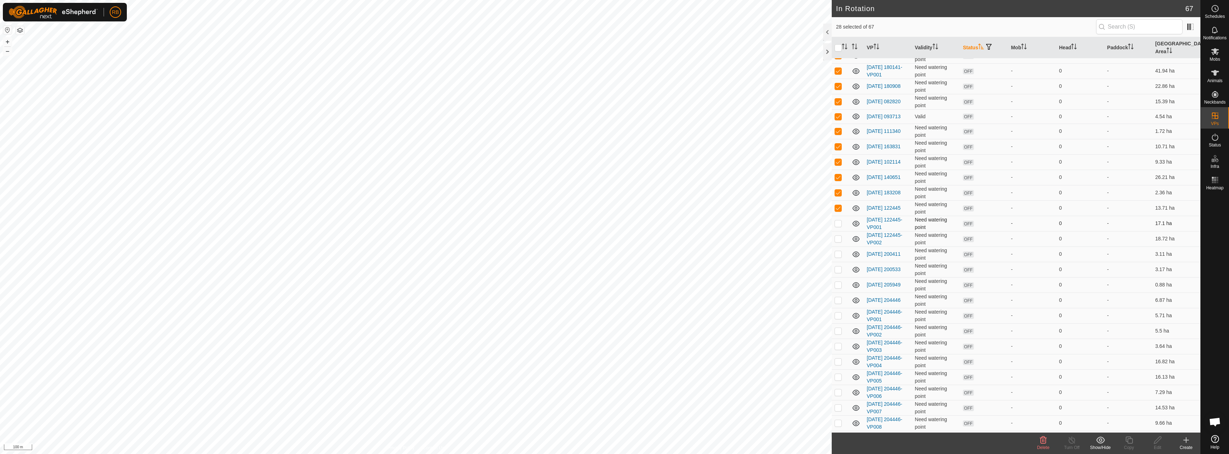
click at [839, 220] on p-checkbox at bounding box center [837, 223] width 7 height 6
checkbox input "true"
click at [838, 236] on p-checkbox at bounding box center [837, 239] width 7 height 6
checkbox input "true"
click at [840, 253] on td at bounding box center [839, 253] width 17 height 15
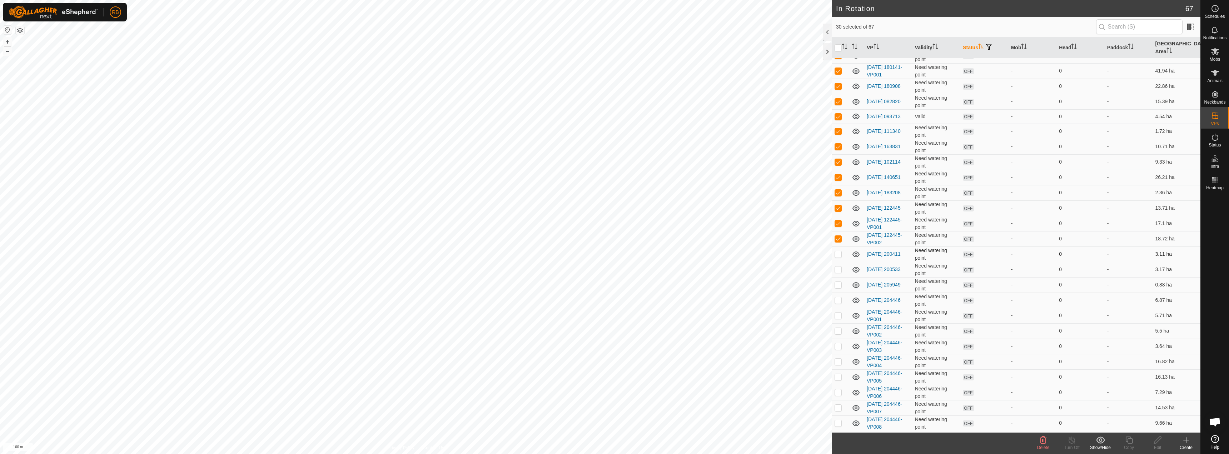
checkbox input "true"
click at [839, 267] on td at bounding box center [839, 269] width 17 height 15
checkbox input "true"
click at [838, 282] on p-checkbox at bounding box center [837, 285] width 7 height 6
checkbox input "true"
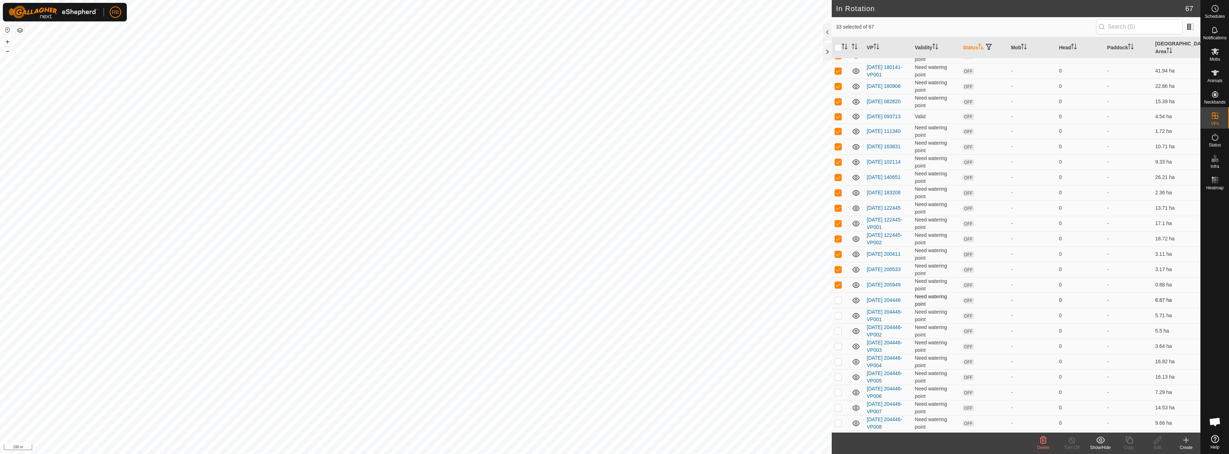
drag, startPoint x: 836, startPoint y: 288, endPoint x: 837, endPoint y: 293, distance: 5.1
click at [836, 292] on td at bounding box center [839, 299] width 17 height 15
checkbox input "true"
click at [840, 312] on p-checkbox at bounding box center [837, 315] width 7 height 6
checkbox input "true"
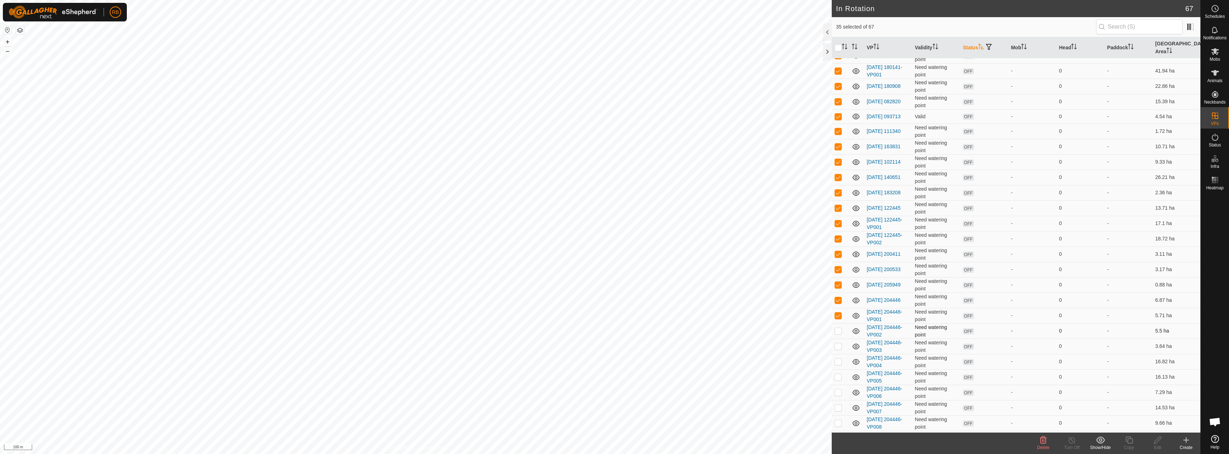
click at [835, 328] on p-checkbox at bounding box center [837, 331] width 7 height 6
checkbox input "true"
drag, startPoint x: 839, startPoint y: 346, endPoint x: 840, endPoint y: 351, distance: 4.9
click at [839, 348] on tbody "VPs with NO Physical Paddock [DATE] 092340 Need watering point OFF - 0 - 14.14 …" at bounding box center [1015, 316] width 369 height 1087
click at [840, 344] on td at bounding box center [839, 346] width 17 height 15
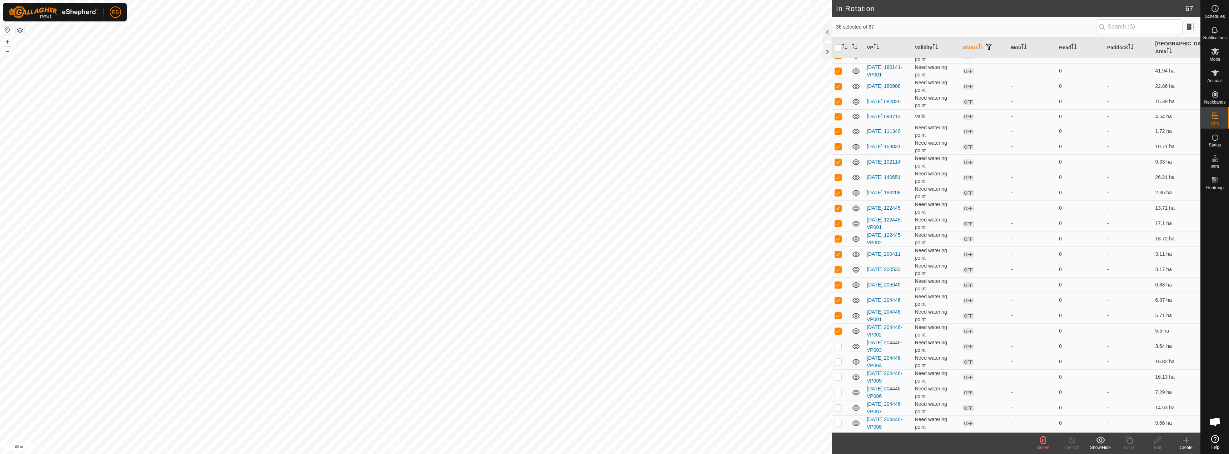
checkbox input "true"
click at [838, 361] on td at bounding box center [839, 361] width 17 height 15
checkbox input "true"
click at [839, 375] on td at bounding box center [839, 376] width 17 height 15
checkbox input "true"
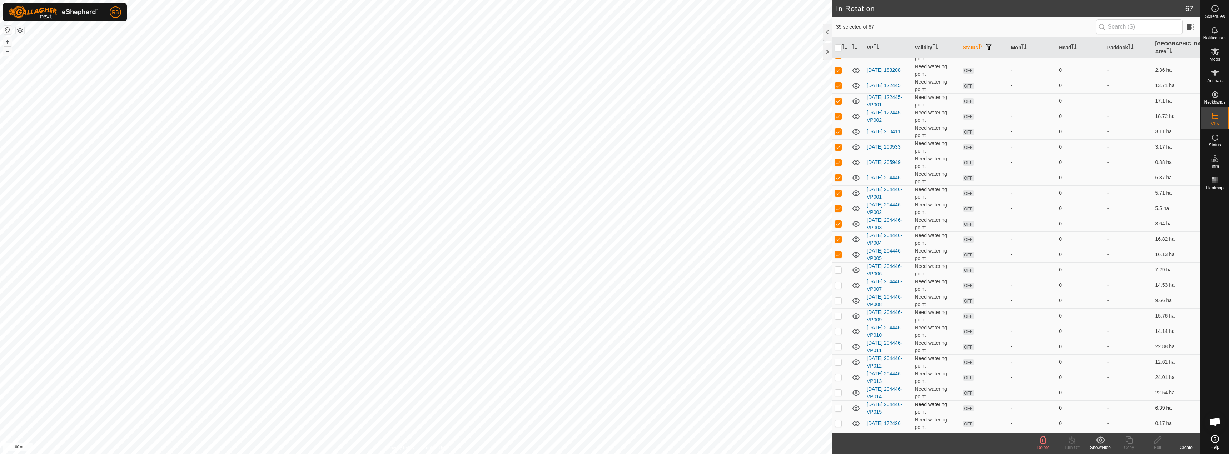
scroll to position [429, 0]
click at [834, 246] on p-checkbox at bounding box center [837, 249] width 7 height 6
checkbox input "true"
click at [837, 262] on td at bounding box center [839, 264] width 17 height 15
checkbox input "true"
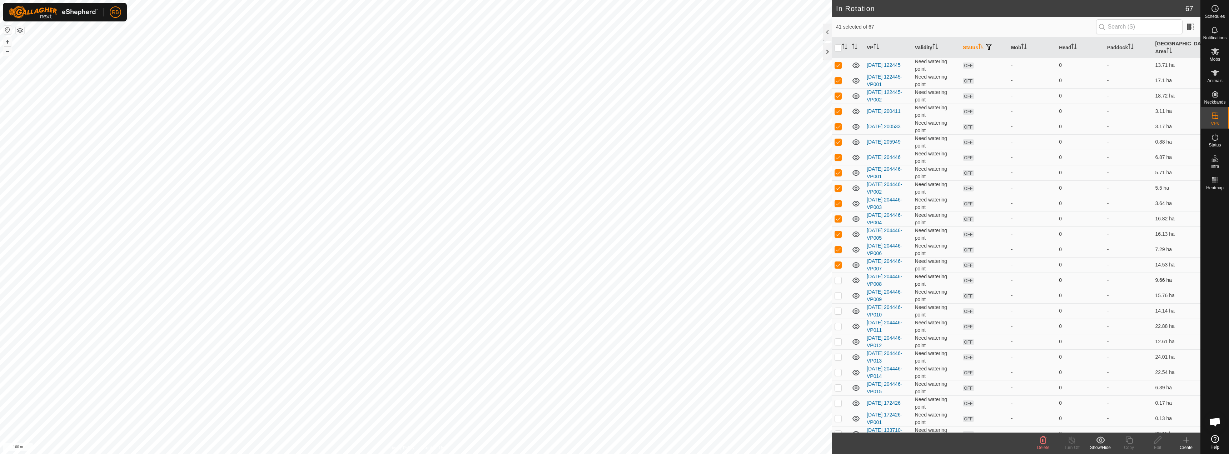
click at [838, 277] on p-checkbox at bounding box center [837, 280] width 7 height 6
checkbox input "true"
click at [836, 294] on td at bounding box center [839, 295] width 17 height 15
checkbox input "true"
drag, startPoint x: 837, startPoint y: 311, endPoint x: 838, endPoint y: 316, distance: 4.8
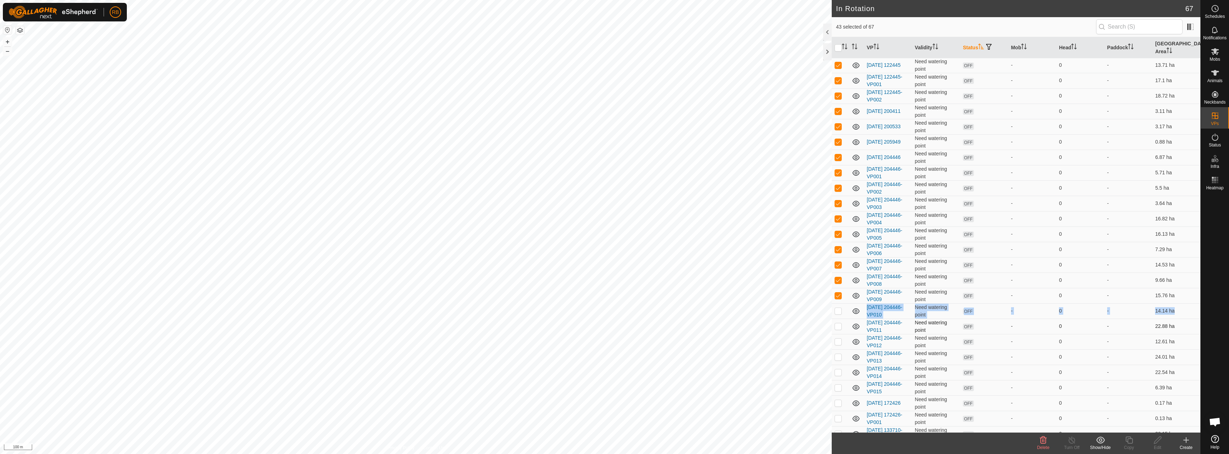
click at [838, 313] on tbody "VPs with NO Physical Paddock [DATE] 092340 Need watering point OFF - 0 - 14.14 …" at bounding box center [1015, 173] width 369 height 1087
click at [836, 308] on p-checkbox at bounding box center [837, 311] width 7 height 6
checkbox input "true"
click at [839, 323] on p-checkbox at bounding box center [837, 326] width 7 height 6
checkbox input "true"
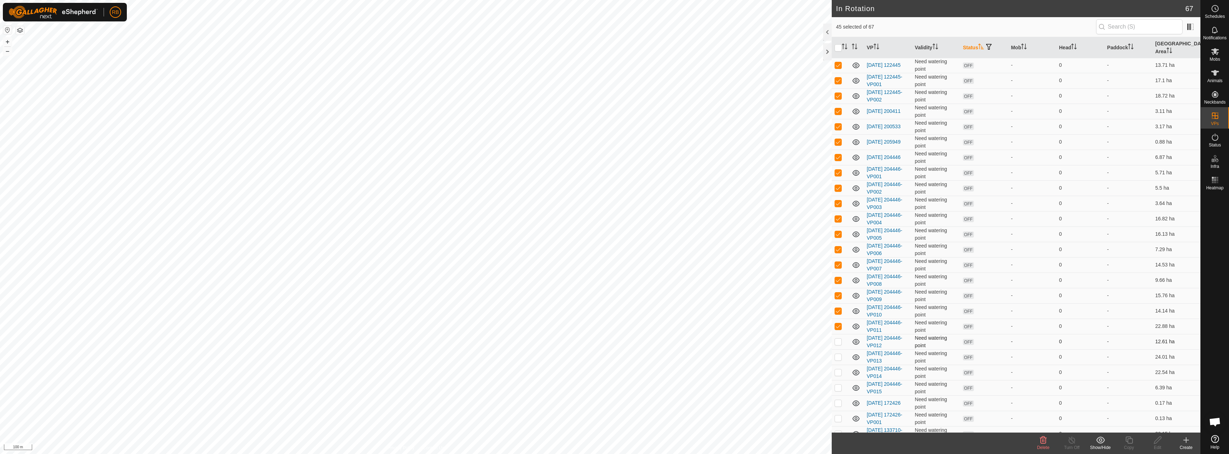
click at [838, 340] on td at bounding box center [839, 341] width 17 height 15
checkbox input "true"
click at [839, 354] on p-checkbox at bounding box center [837, 357] width 7 height 6
checkbox input "true"
click at [839, 369] on p-checkbox at bounding box center [837, 372] width 7 height 6
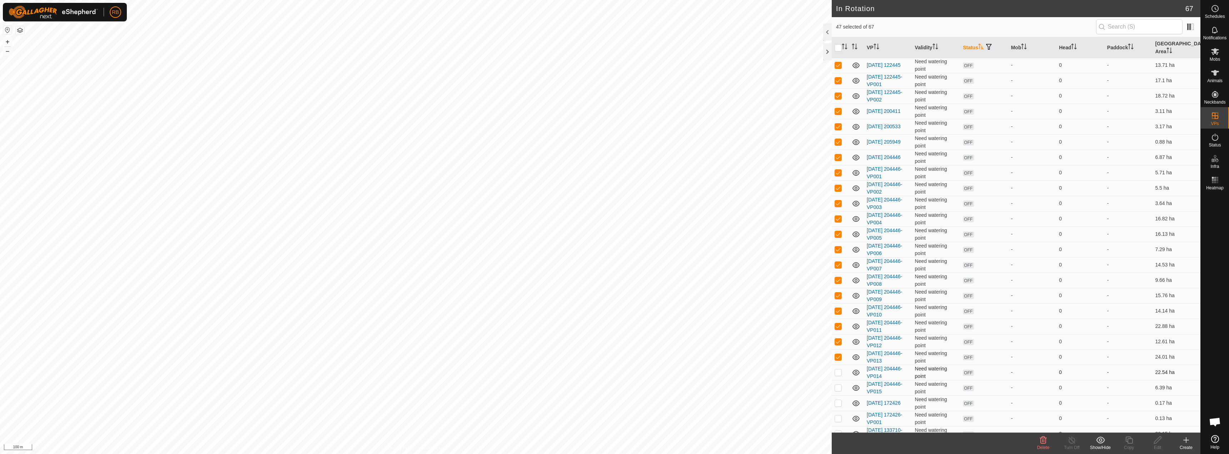
checkbox input "true"
click at [838, 385] on p-checkbox at bounding box center [837, 388] width 7 height 6
checkbox input "true"
drag, startPoint x: 837, startPoint y: 397, endPoint x: 841, endPoint y: 388, distance: 9.4
click at [838, 400] on p-checkbox at bounding box center [837, 403] width 7 height 6
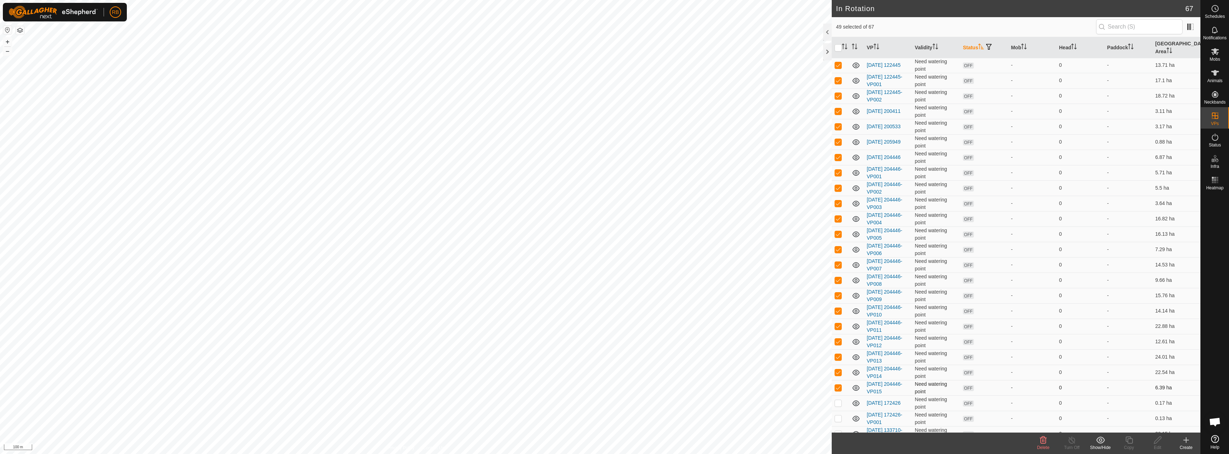
checkbox input "true"
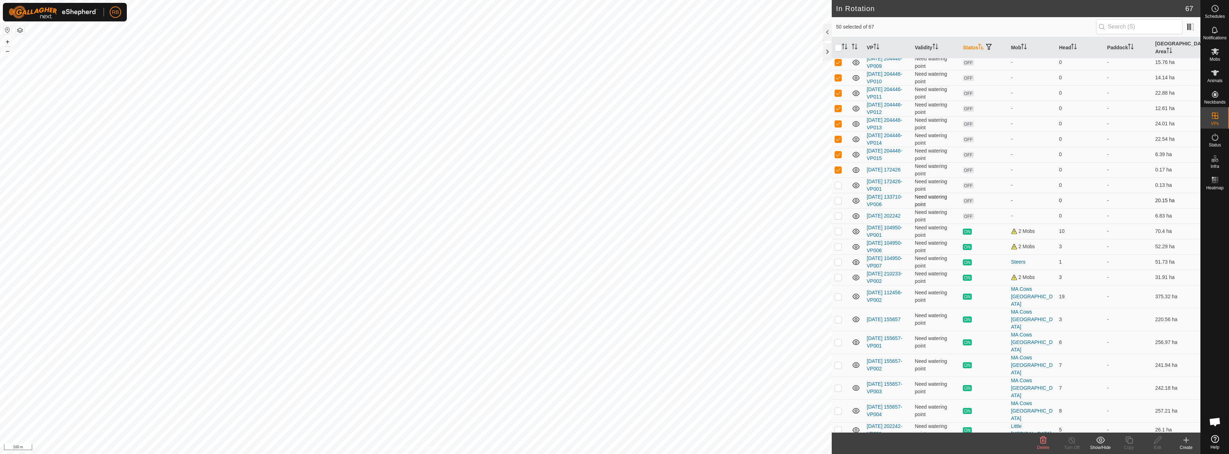
drag, startPoint x: 837, startPoint y: 179, endPoint x: 835, endPoint y: 187, distance: 8.7
click at [837, 182] on p-checkbox at bounding box center [837, 185] width 7 height 6
checkbox input "true"
drag, startPoint x: 836, startPoint y: 193, endPoint x: 837, endPoint y: 202, distance: 8.9
click at [836, 197] on p-checkbox at bounding box center [837, 200] width 7 height 6
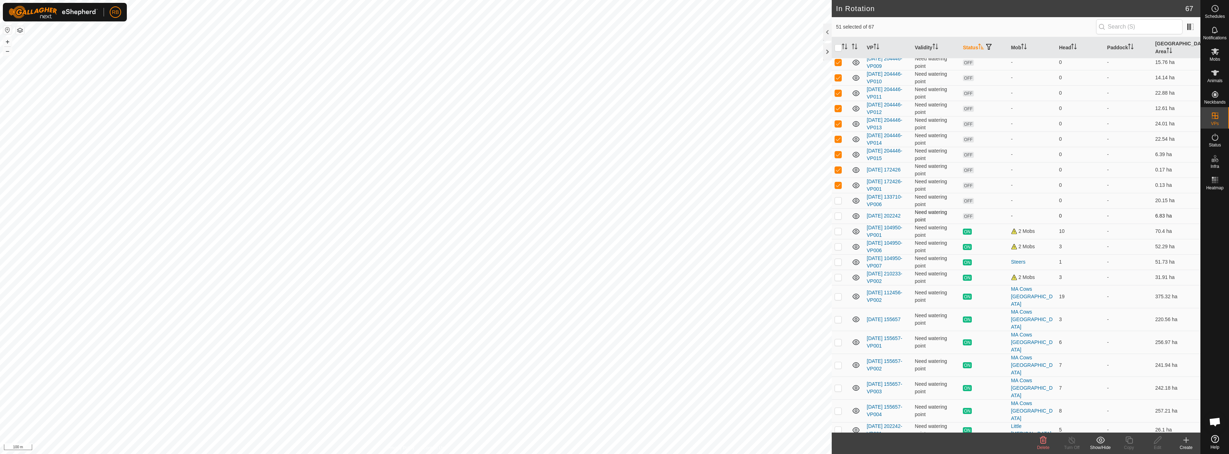
checkbox input "true"
click at [839, 213] on p-tablecheckbox at bounding box center [837, 216] width 7 height 6
checkbox input "true"
click at [1041, 440] on icon at bounding box center [1043, 440] width 9 height 9
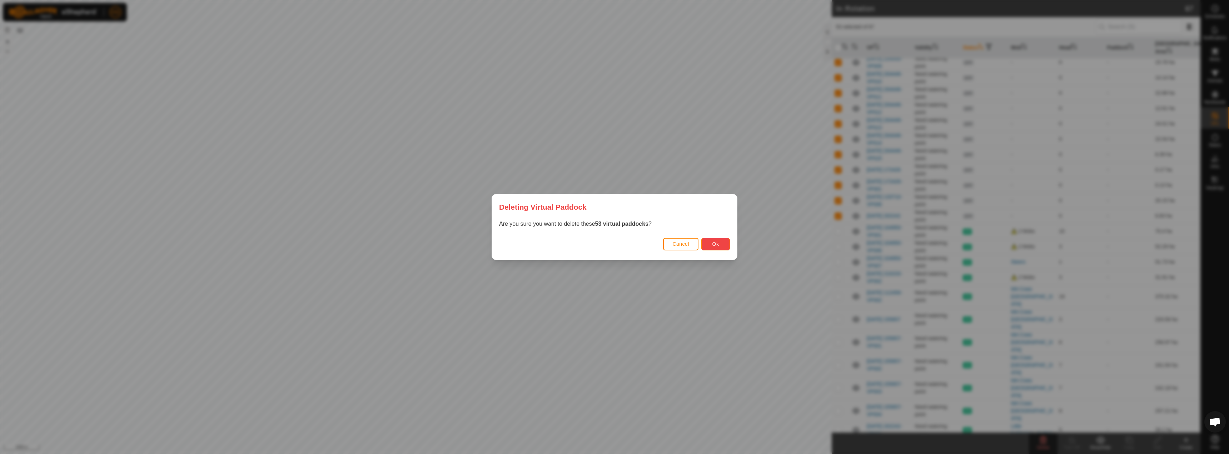
click at [721, 243] on button "Ok" at bounding box center [715, 244] width 29 height 12
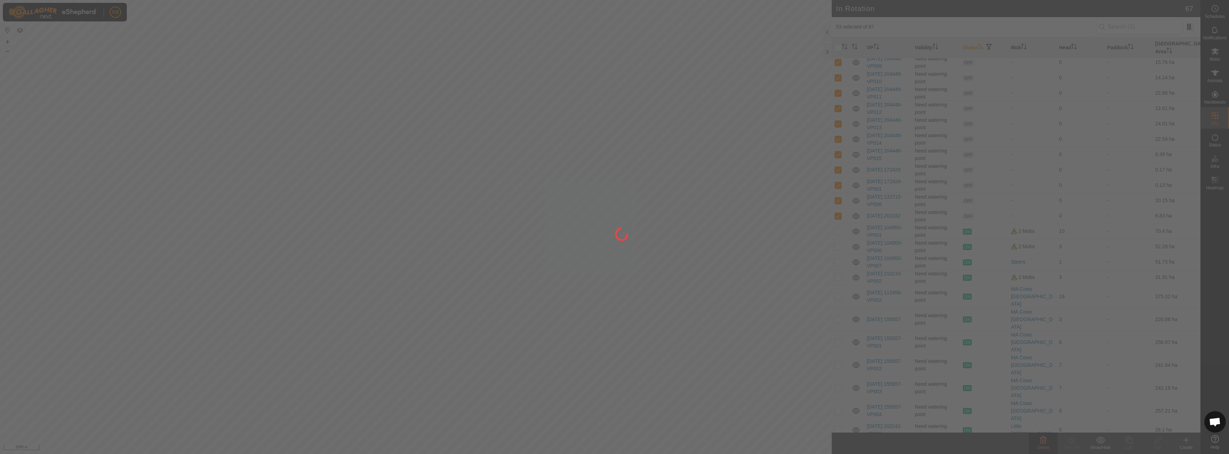
checkbox input "false"
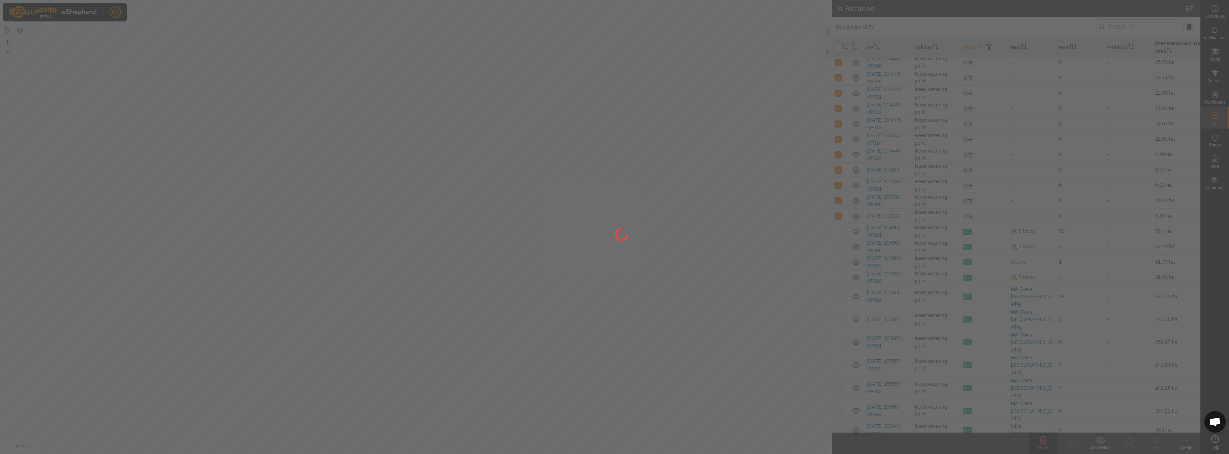
checkbox input "false"
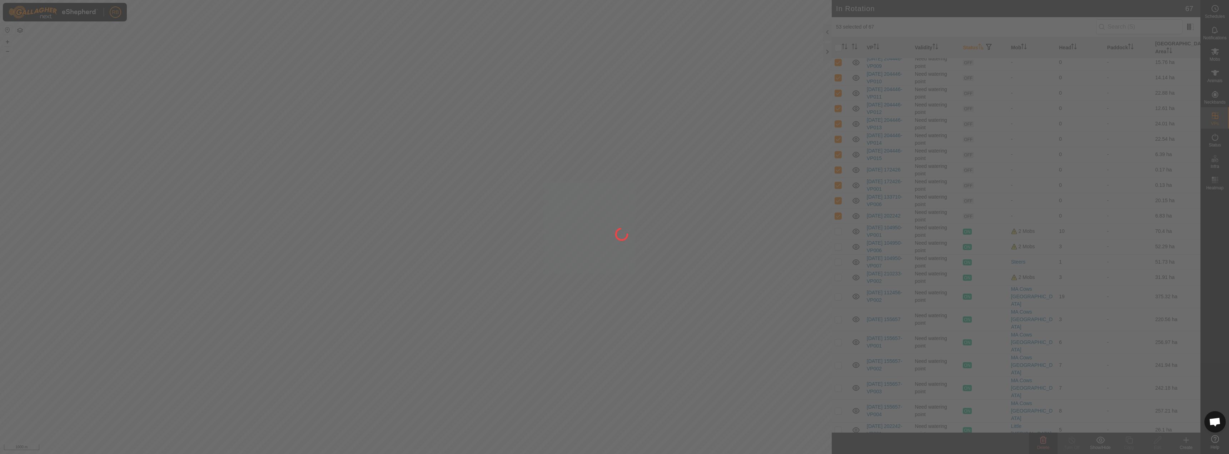
checkbox input "false"
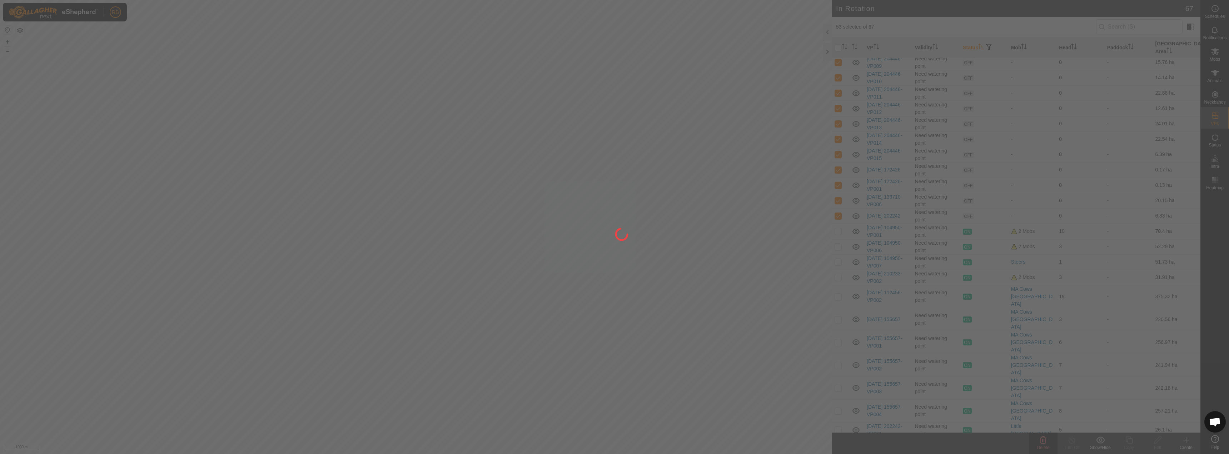
checkbox input "false"
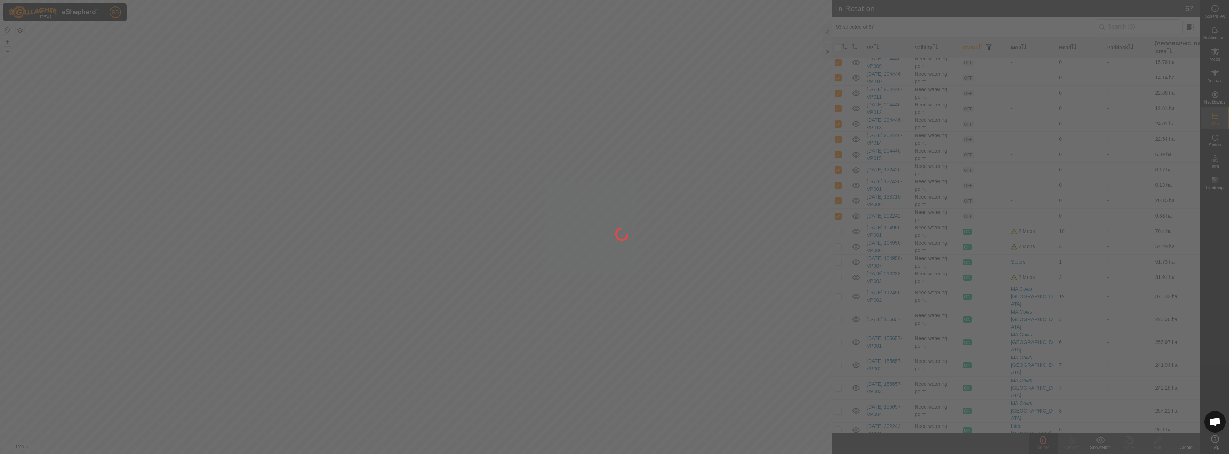
checkbox input "false"
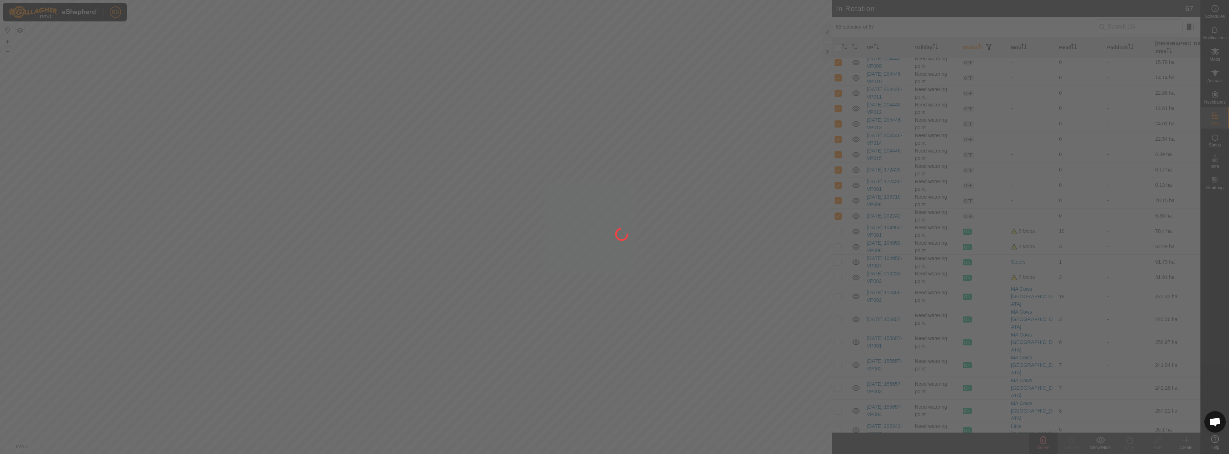
checkbox input "false"
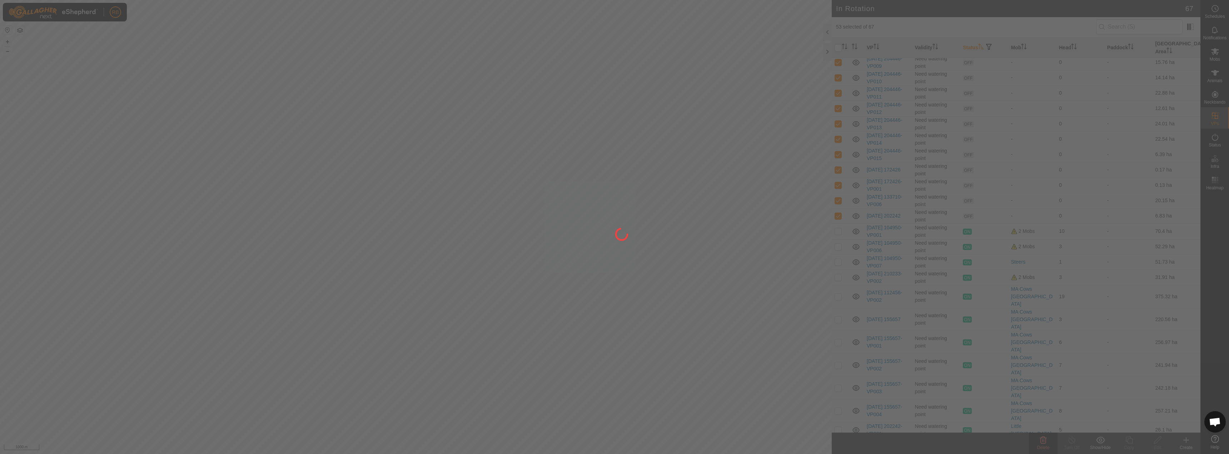
checkbox input "false"
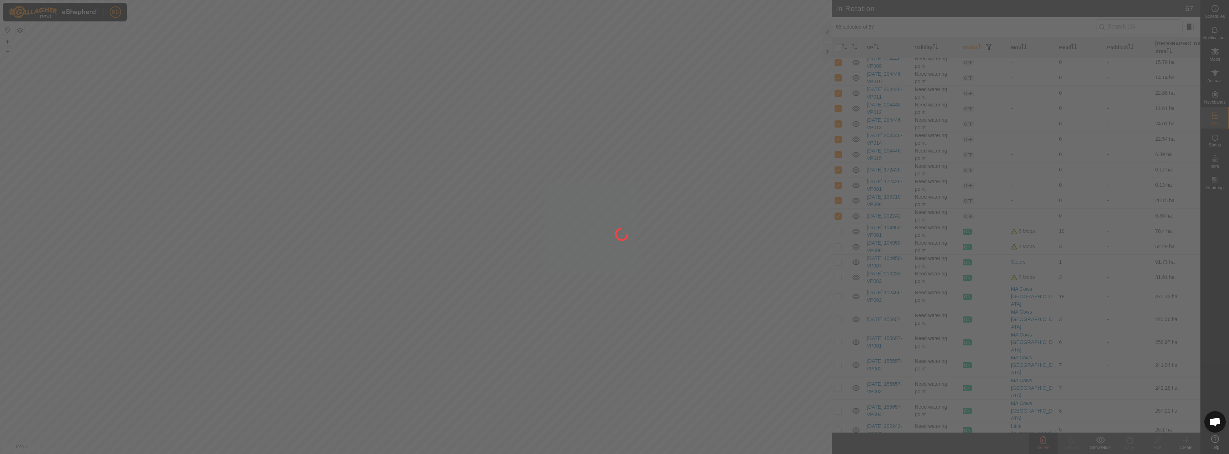
checkbox input "false"
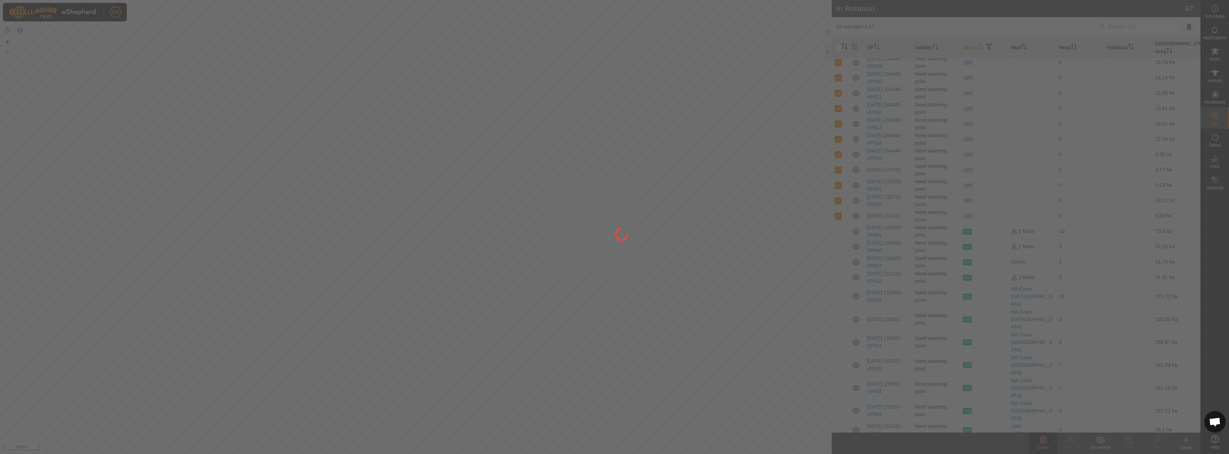
checkbox input "false"
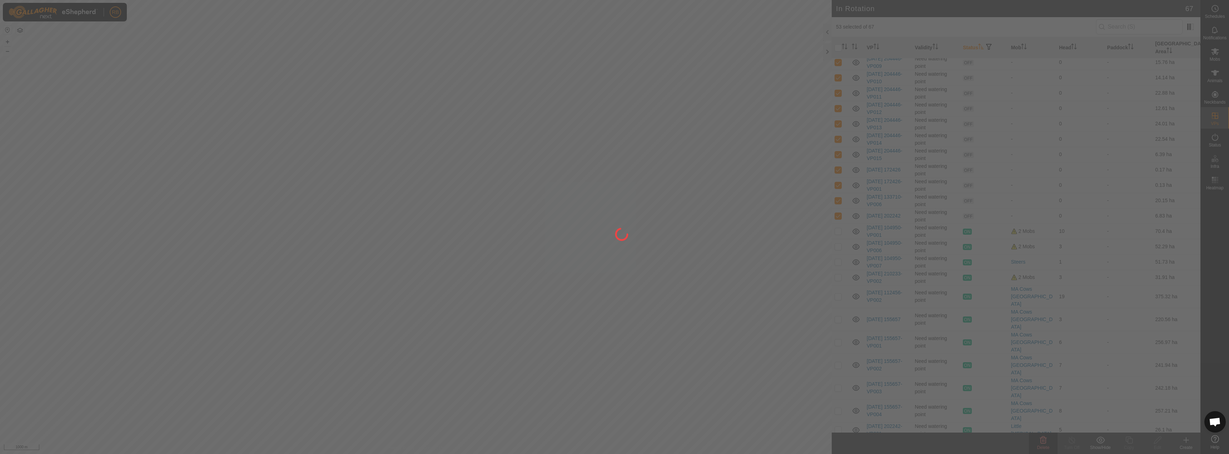
checkbox input "false"
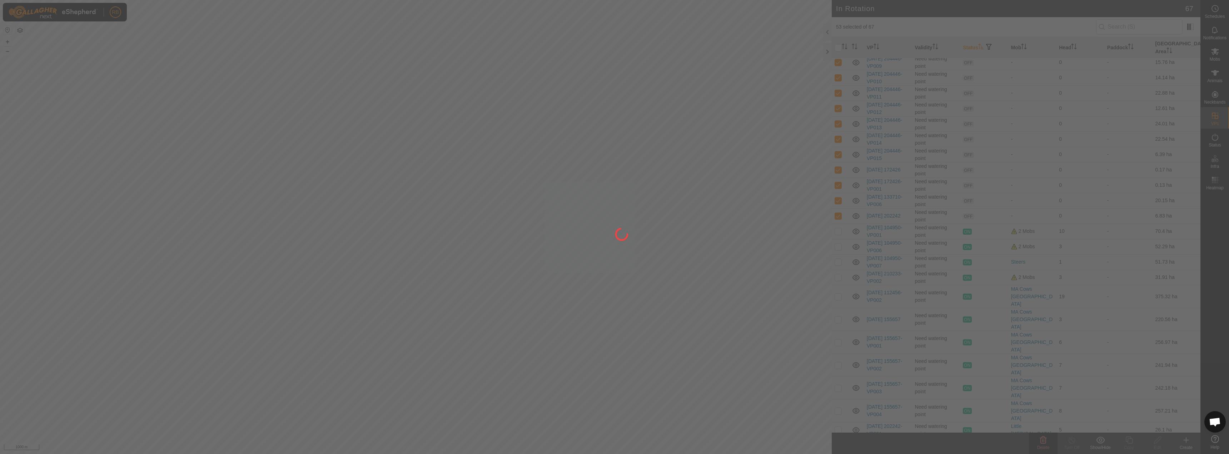
checkbox input "false"
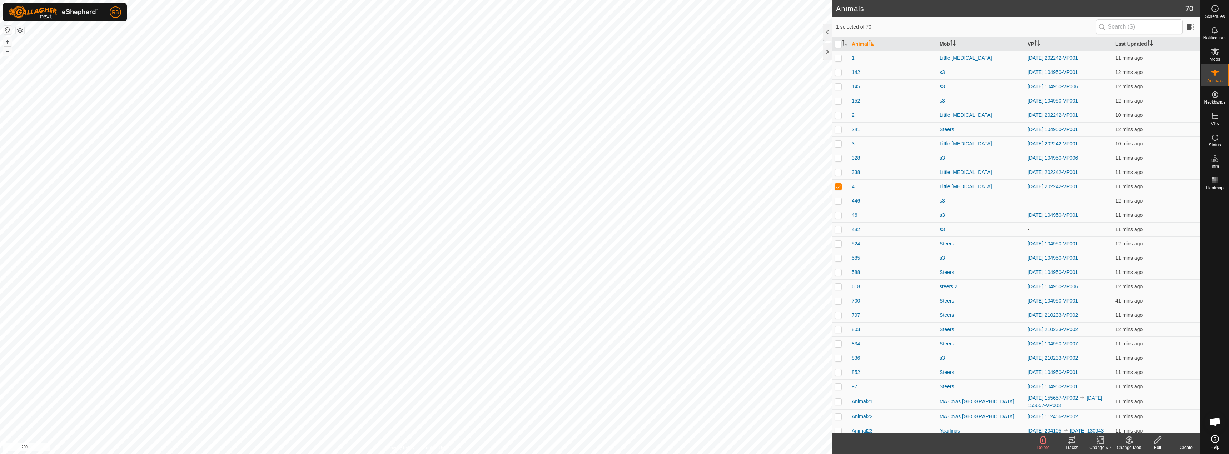
checkbox input "true"
click at [1068, 444] on div "Tracks" at bounding box center [1071, 447] width 29 height 6
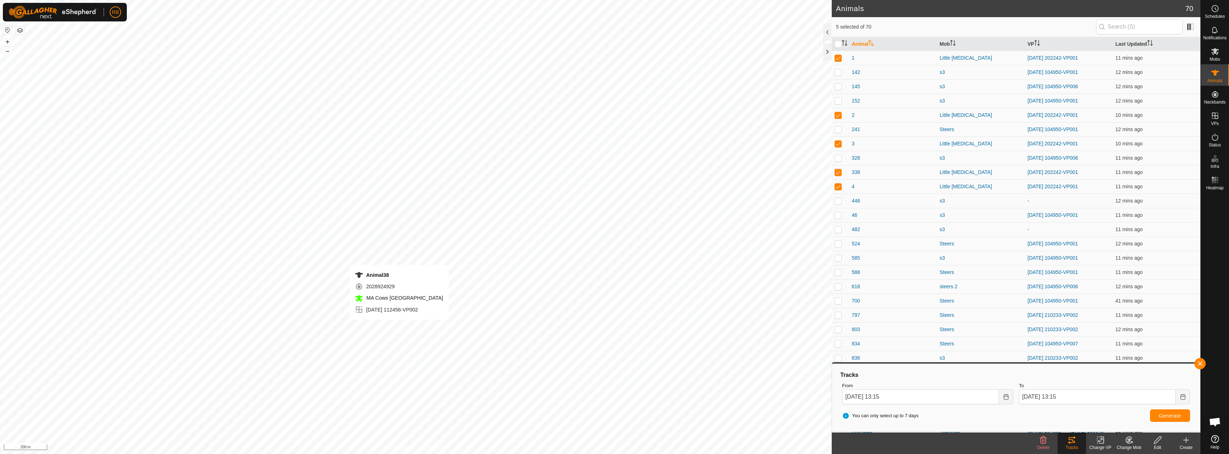
checkbox input "false"
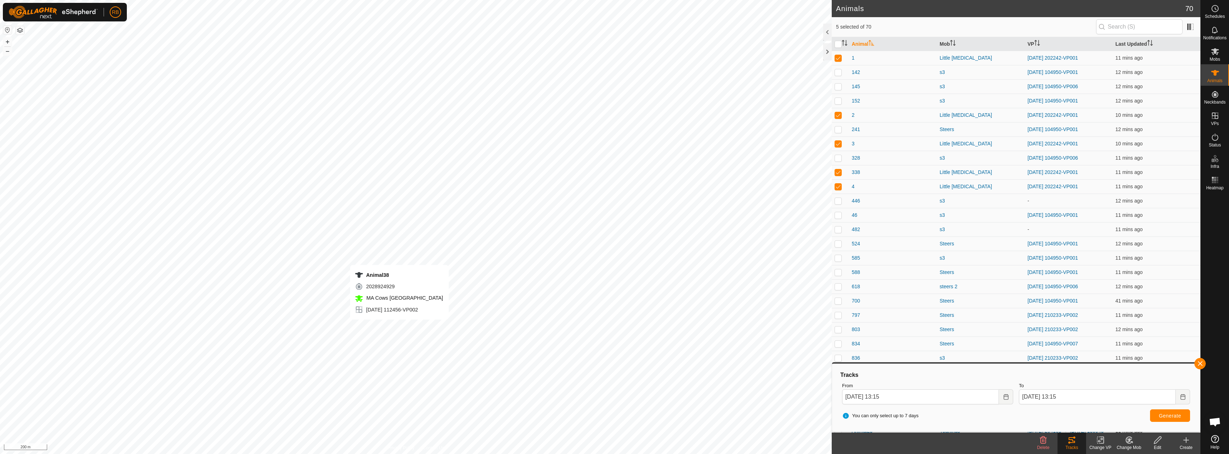
checkbox input "true"
click at [1203, 364] on button "button" at bounding box center [1199, 363] width 11 height 11
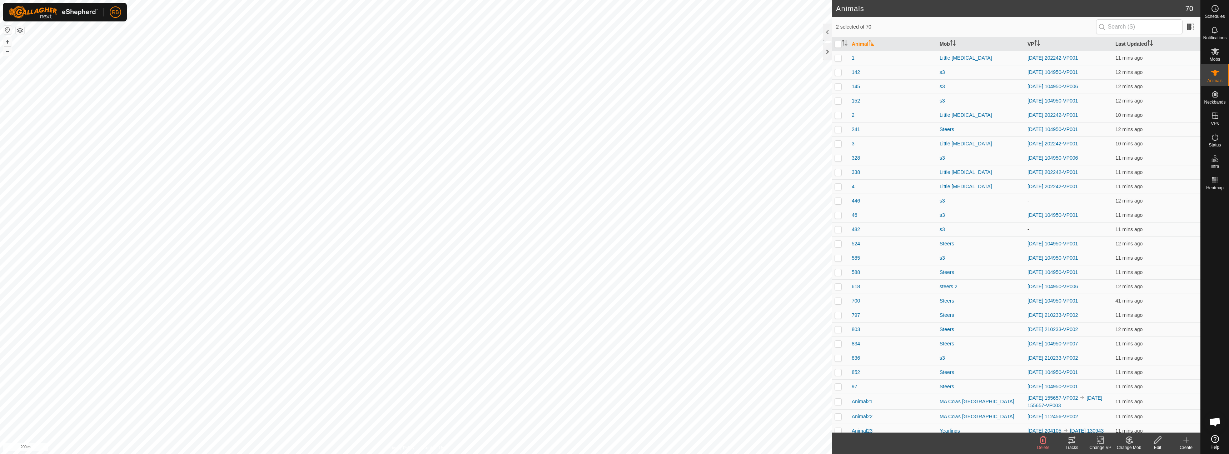
click at [1074, 442] on icon at bounding box center [1071, 440] width 9 height 9
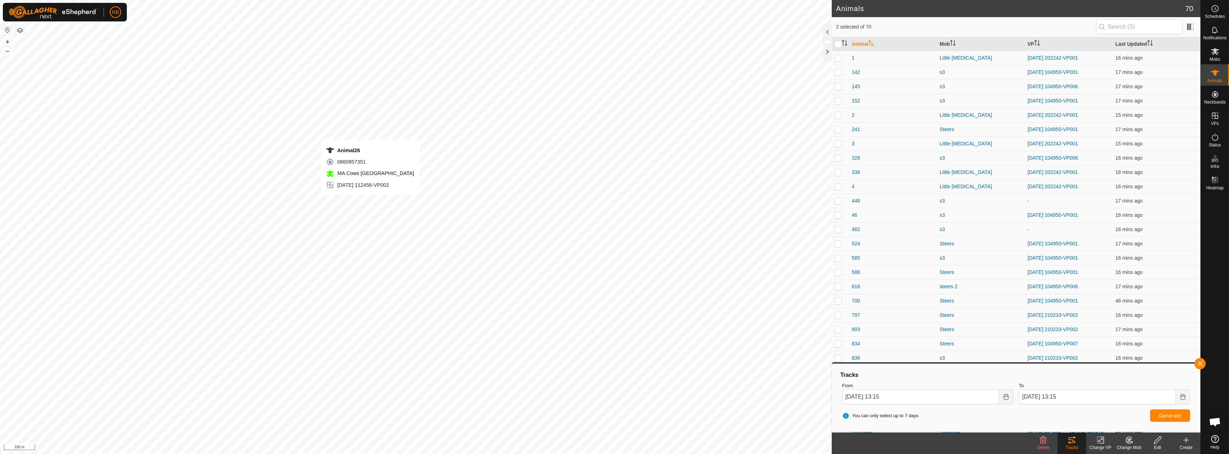
checkbox input "true"
checkbox input "false"
checkbox input "true"
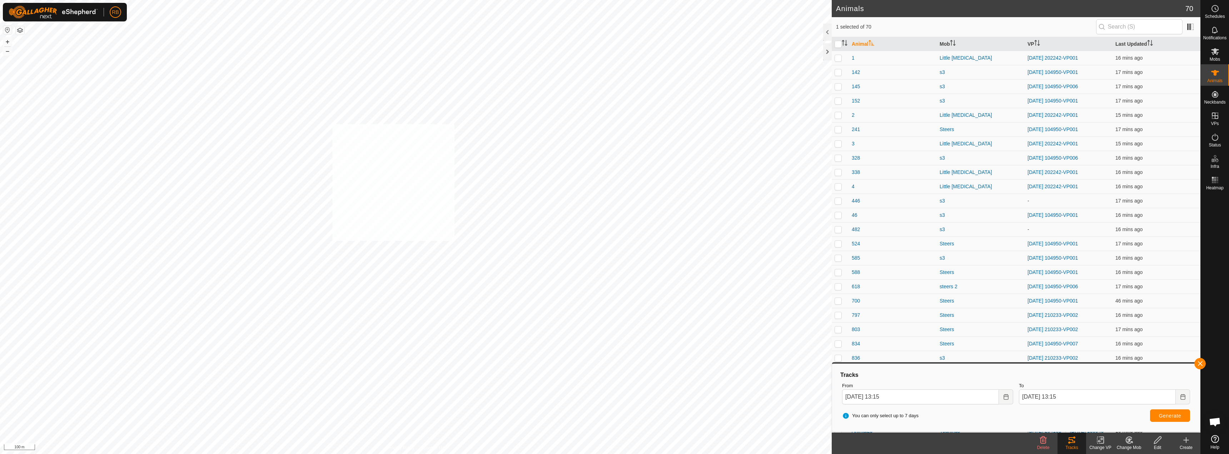
checkbox input "true"
click at [1200, 361] on button "button" at bounding box center [1199, 363] width 11 height 11
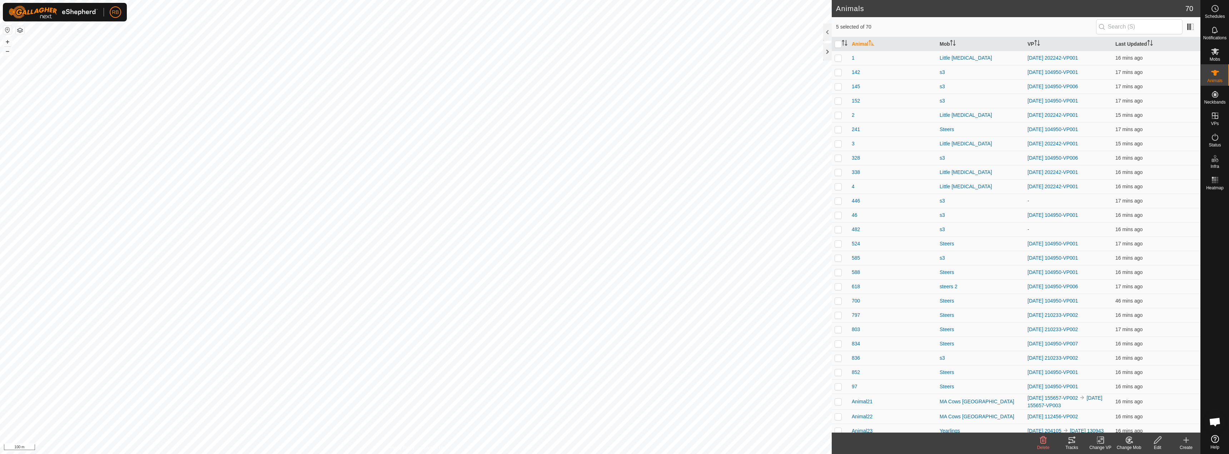
click at [1074, 449] on div "Tracks" at bounding box center [1071, 447] width 29 height 6
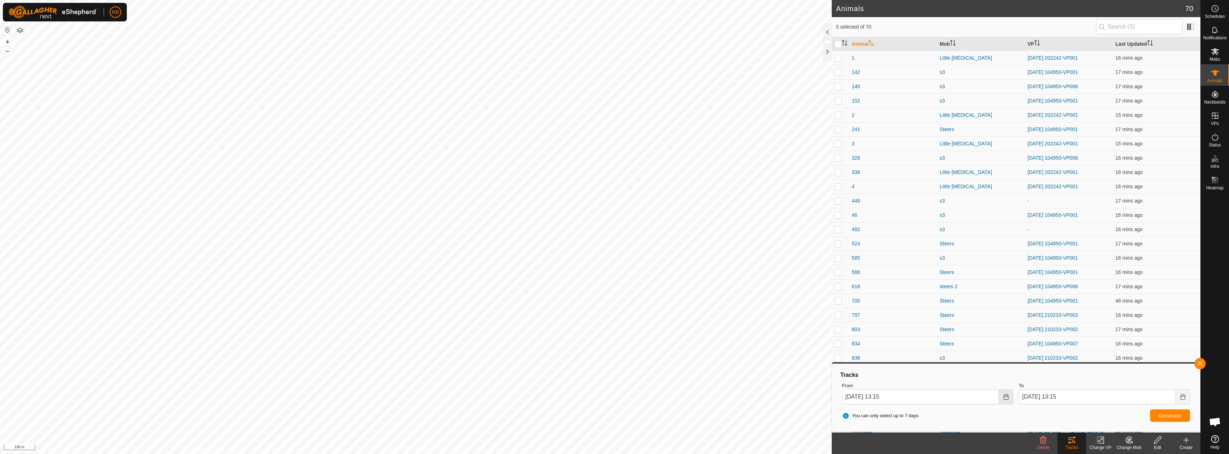
click at [1010, 392] on button "Choose Date" at bounding box center [1006, 396] width 14 height 15
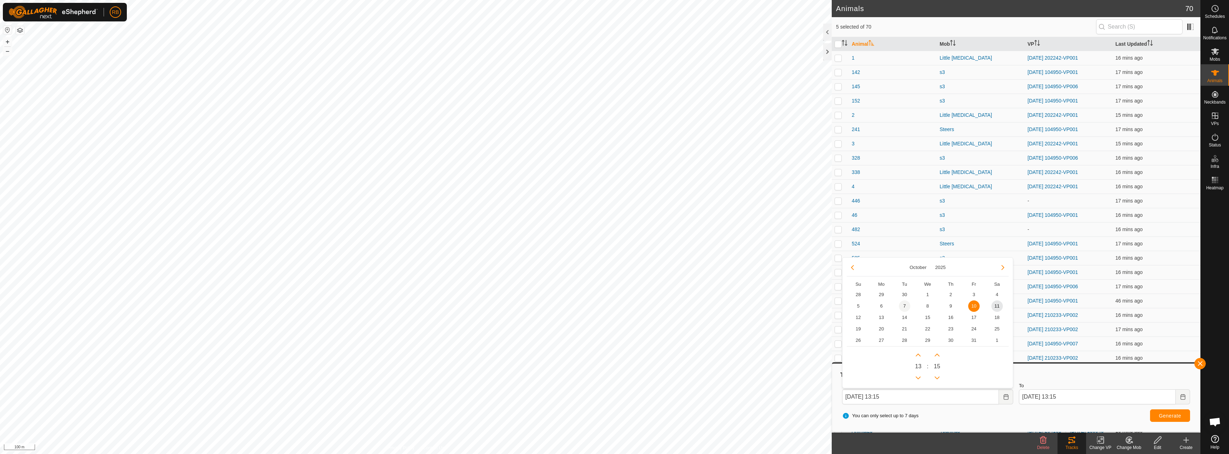
drag, startPoint x: 906, startPoint y: 307, endPoint x: 1012, endPoint y: 365, distance: 120.4
click at [907, 307] on span "7" at bounding box center [904, 305] width 11 height 11
type input "[DATE] 13:15"
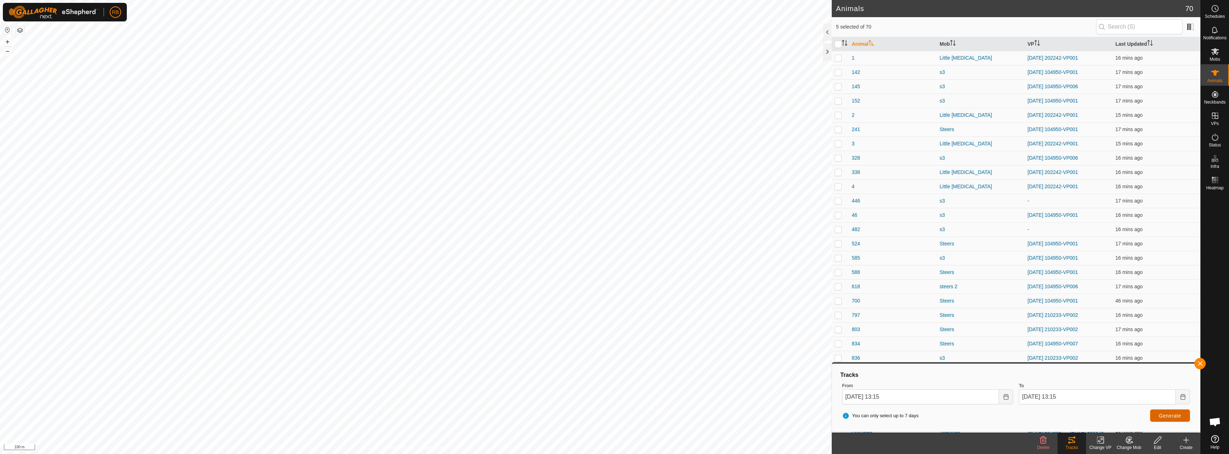
click at [1182, 419] on button "Generate" at bounding box center [1170, 415] width 40 height 12
